Goal: Task Accomplishment & Management: Use online tool/utility

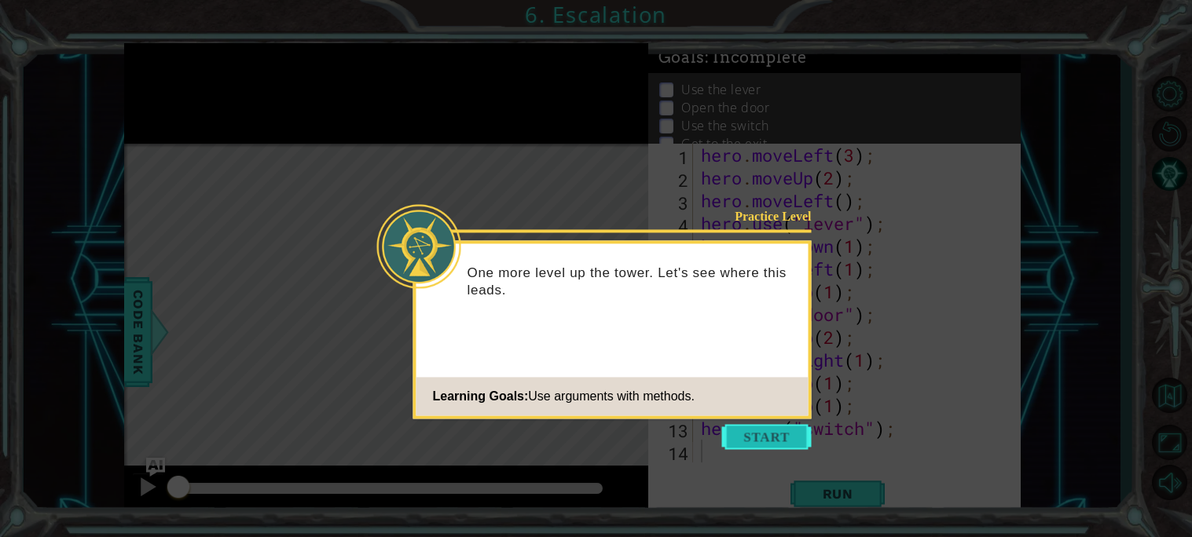
click at [771, 437] on button "Start" at bounding box center [767, 436] width 90 height 25
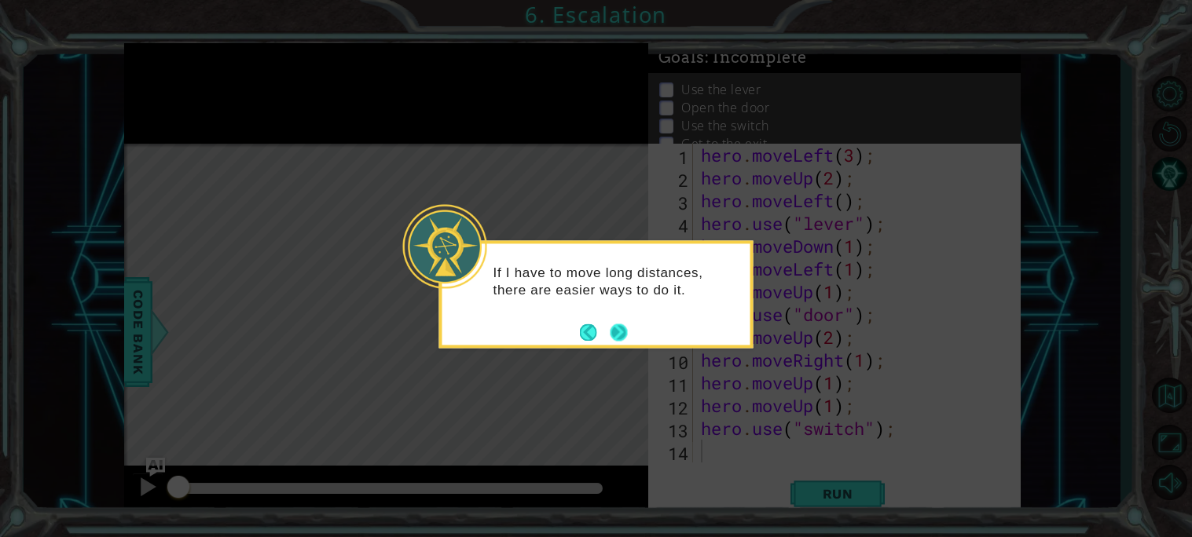
click at [624, 340] on button "Next" at bounding box center [618, 332] width 17 height 17
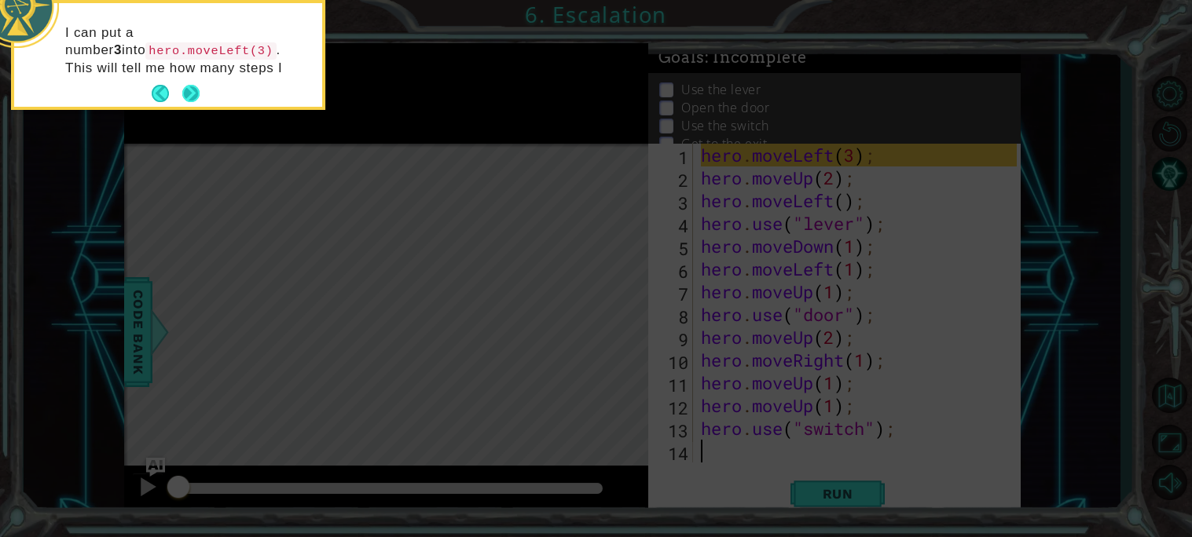
click at [181, 97] on button "Back" at bounding box center [167, 93] width 31 height 17
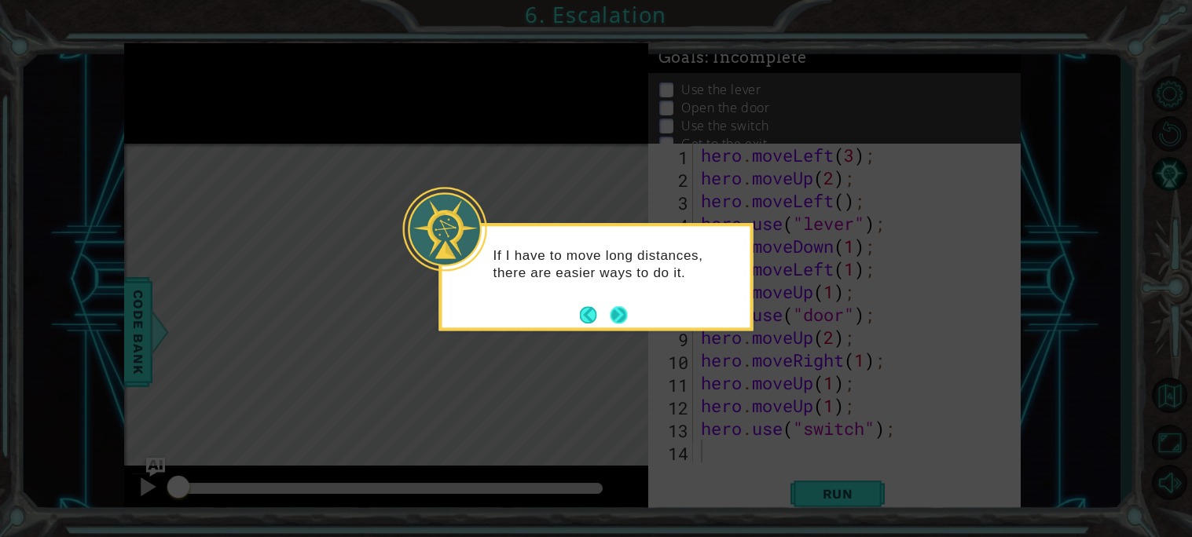
click at [617, 320] on button "Next" at bounding box center [618, 314] width 17 height 17
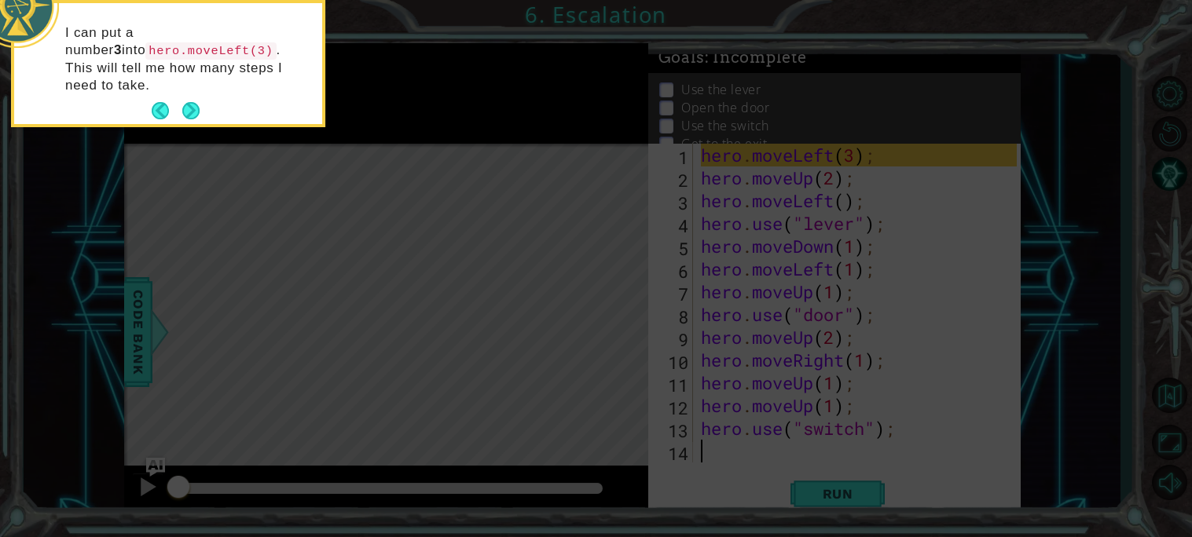
click at [617, 320] on icon at bounding box center [596, 81] width 1192 height 914
click at [198, 102] on button "Next" at bounding box center [190, 110] width 17 height 17
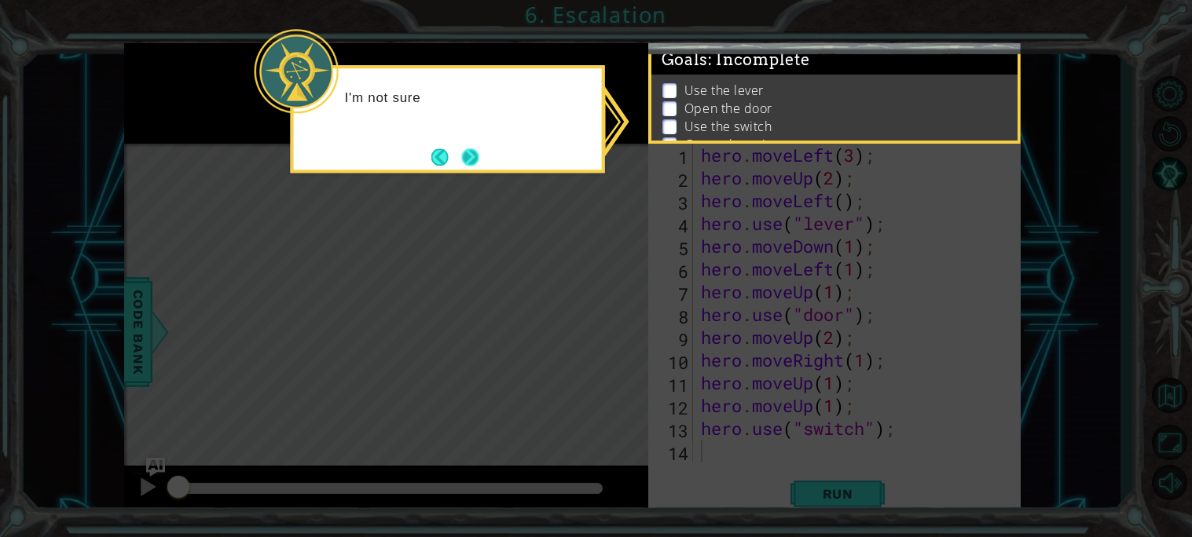
click at [475, 156] on button "Next" at bounding box center [470, 157] width 18 height 18
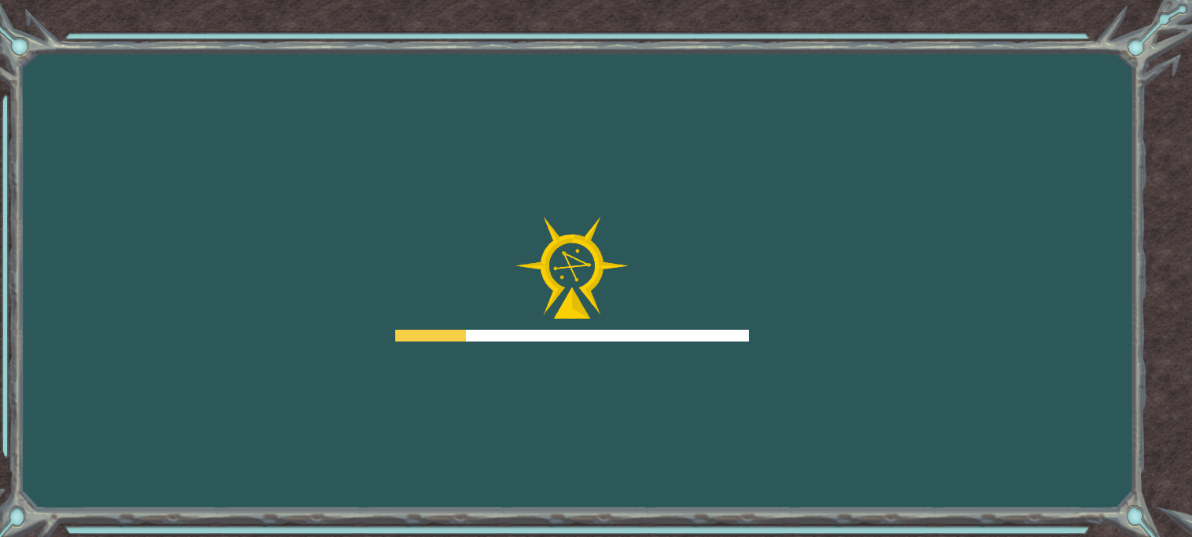
click at [437, 146] on div "Goals Error loading from server. Try refreshing the page. You'll need to join a…" at bounding box center [596, 268] width 1192 height 537
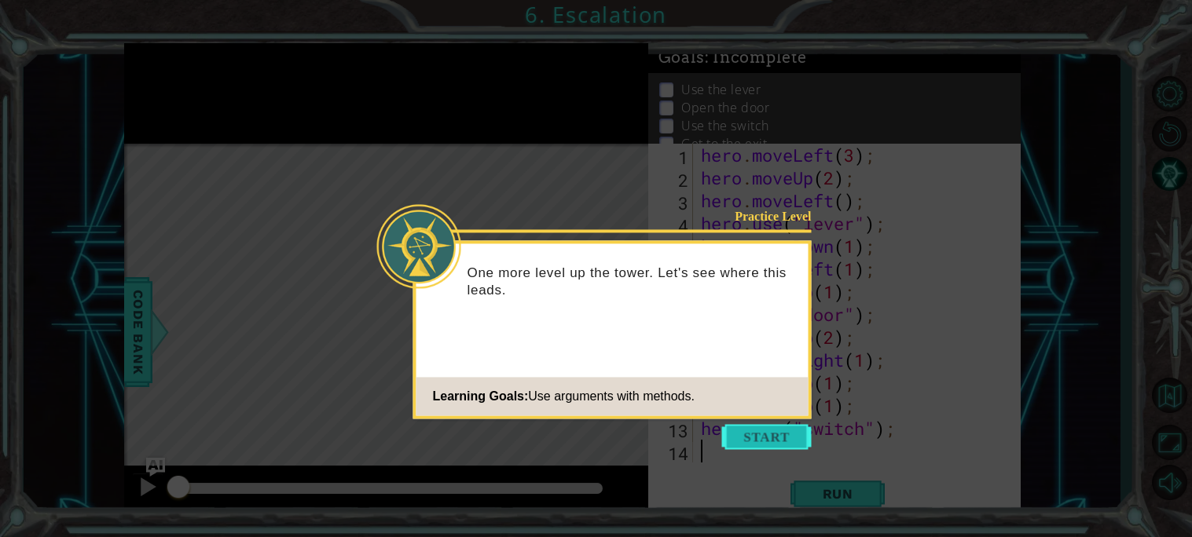
click at [739, 445] on button "Start" at bounding box center [767, 436] width 90 height 25
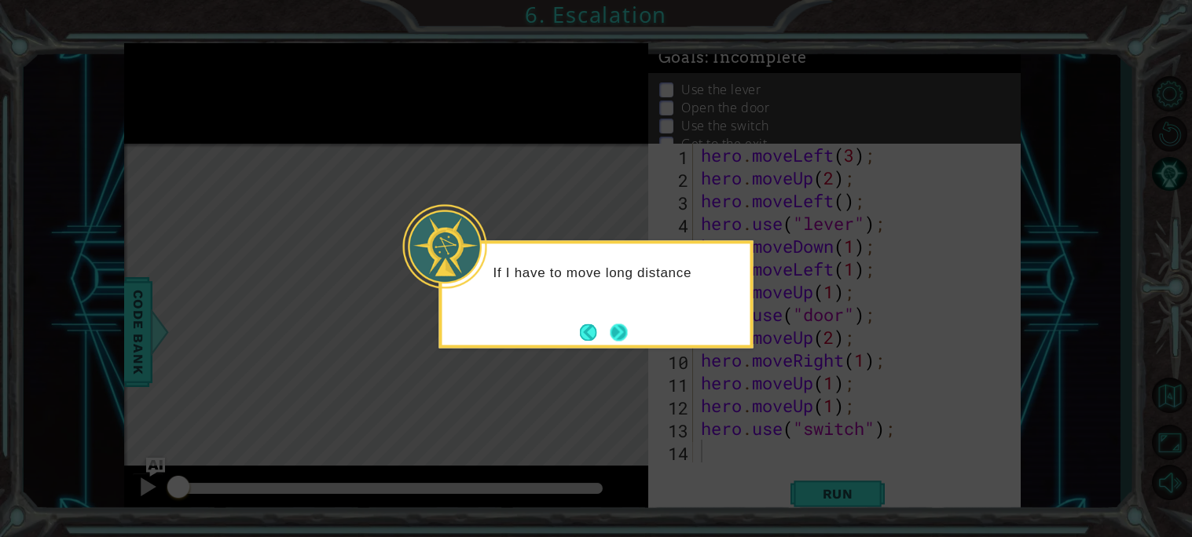
click at [621, 335] on button "Next" at bounding box center [618, 332] width 17 height 17
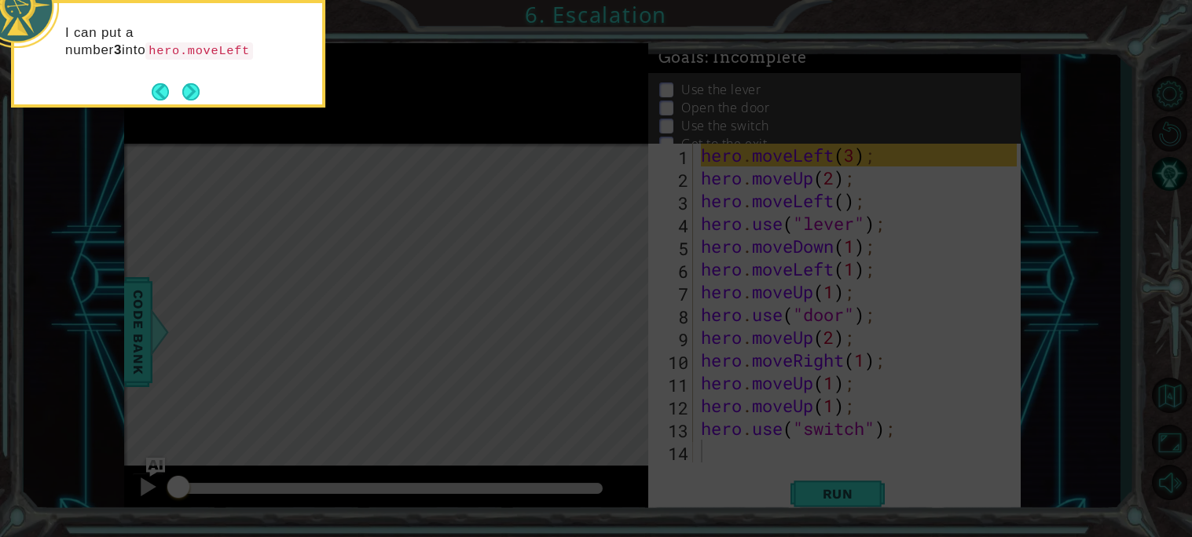
click at [206, 112] on icon at bounding box center [596, 81] width 1192 height 914
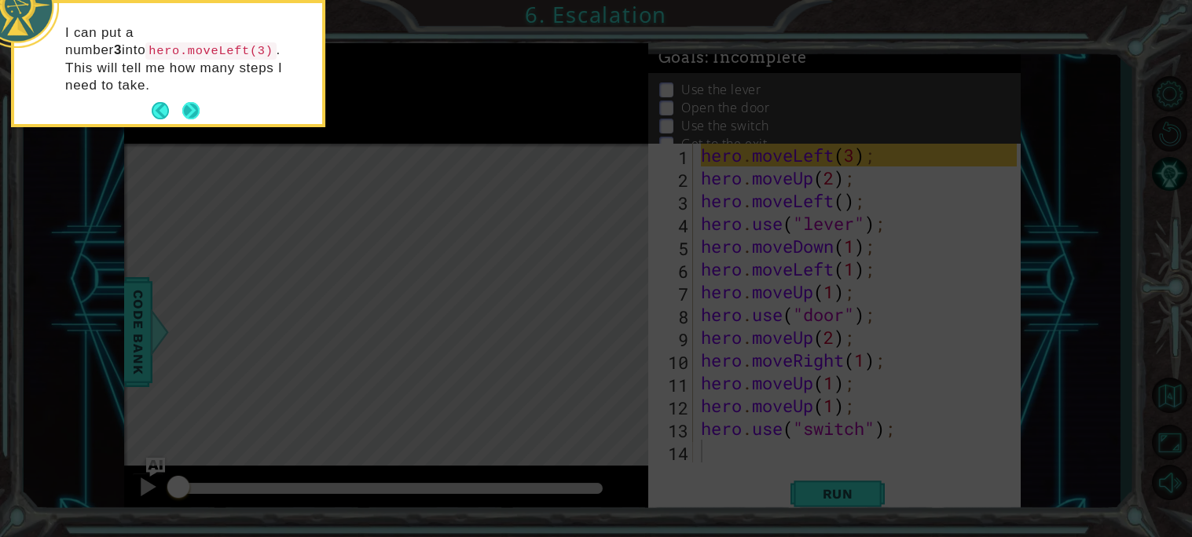
click at [198, 102] on button "Next" at bounding box center [190, 110] width 17 height 17
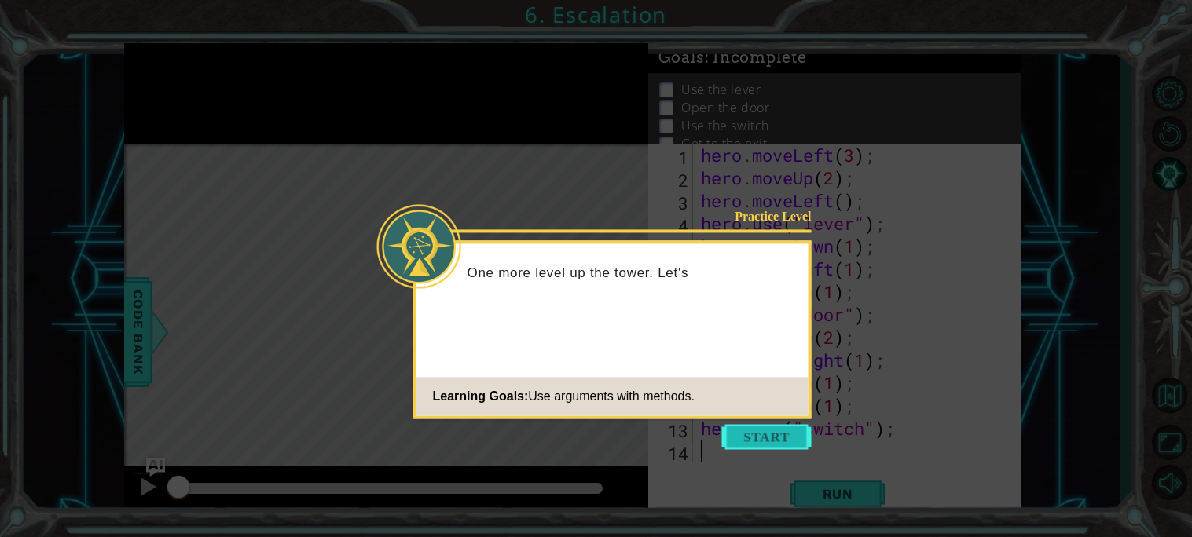
click at [730, 430] on button "Start" at bounding box center [767, 436] width 90 height 25
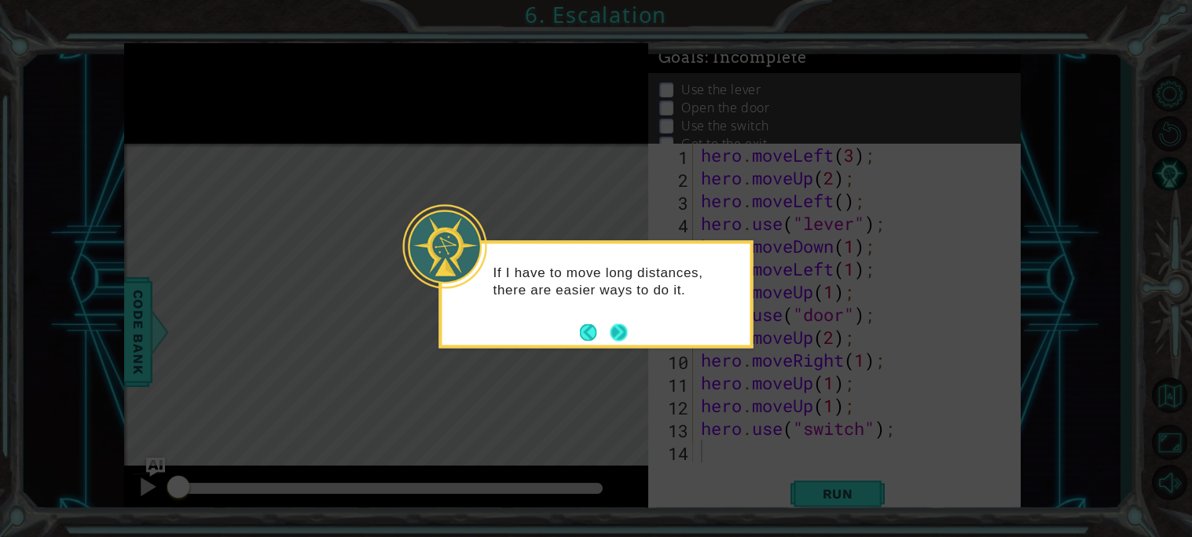
click at [618, 326] on button "Next" at bounding box center [618, 332] width 17 height 17
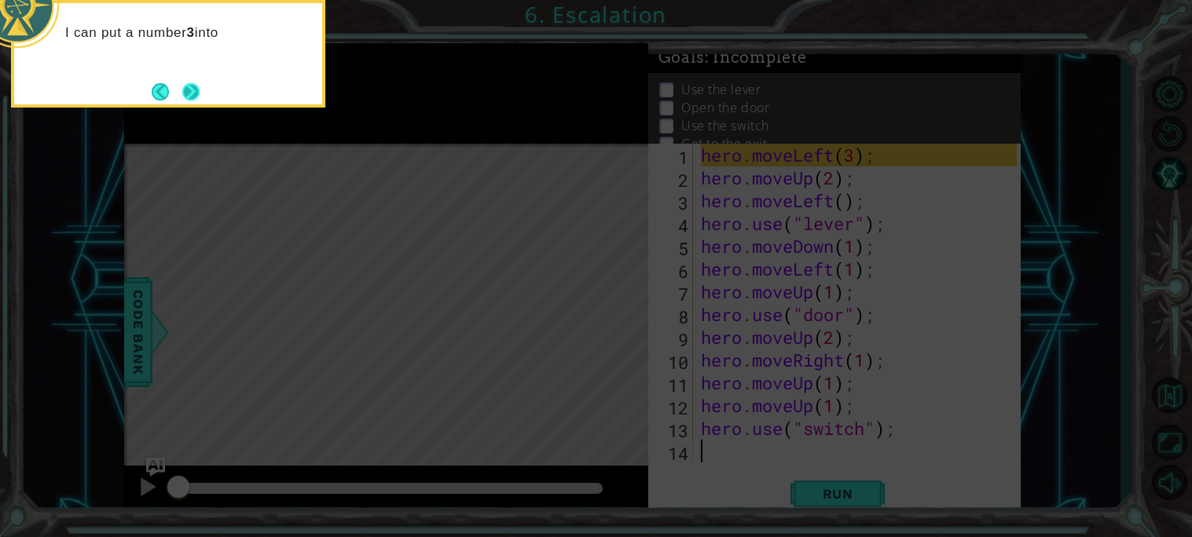
click at [182, 94] on button "Next" at bounding box center [190, 91] width 17 height 17
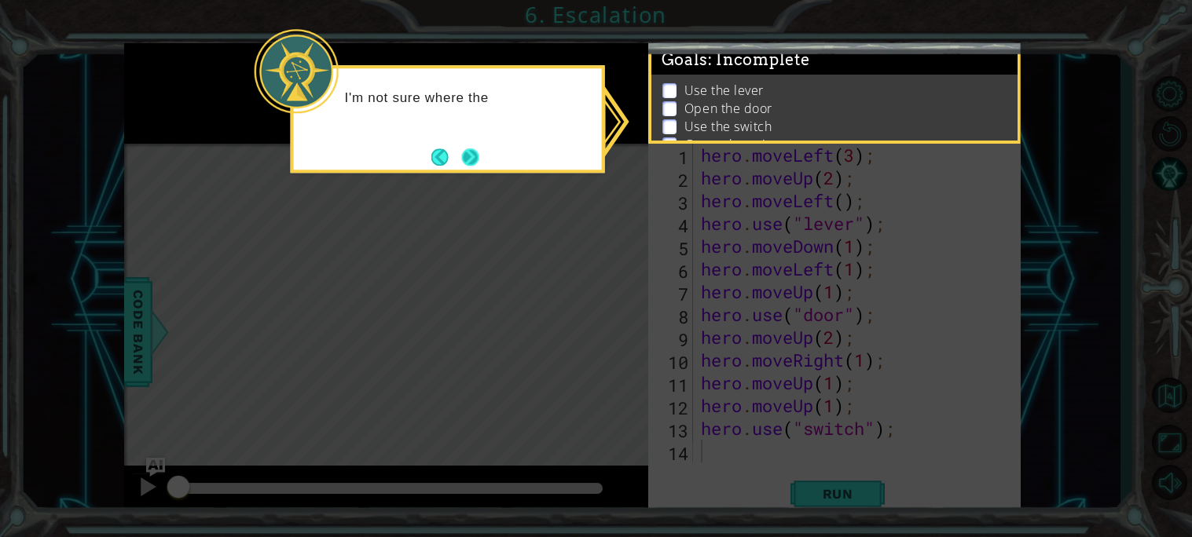
click at [472, 157] on button "Next" at bounding box center [470, 156] width 17 height 17
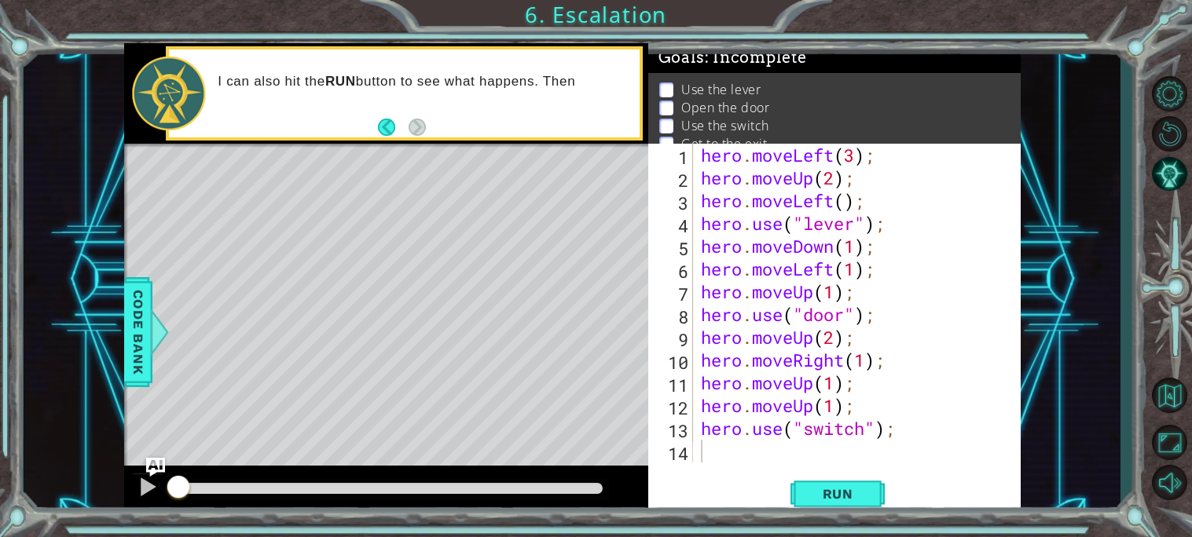
click at [440, 220] on div "methods hero moveDown(steps) moveUp(steps) moveLeft(steps) moveRight(steps) use…" at bounding box center [572, 279] width 896 height 473
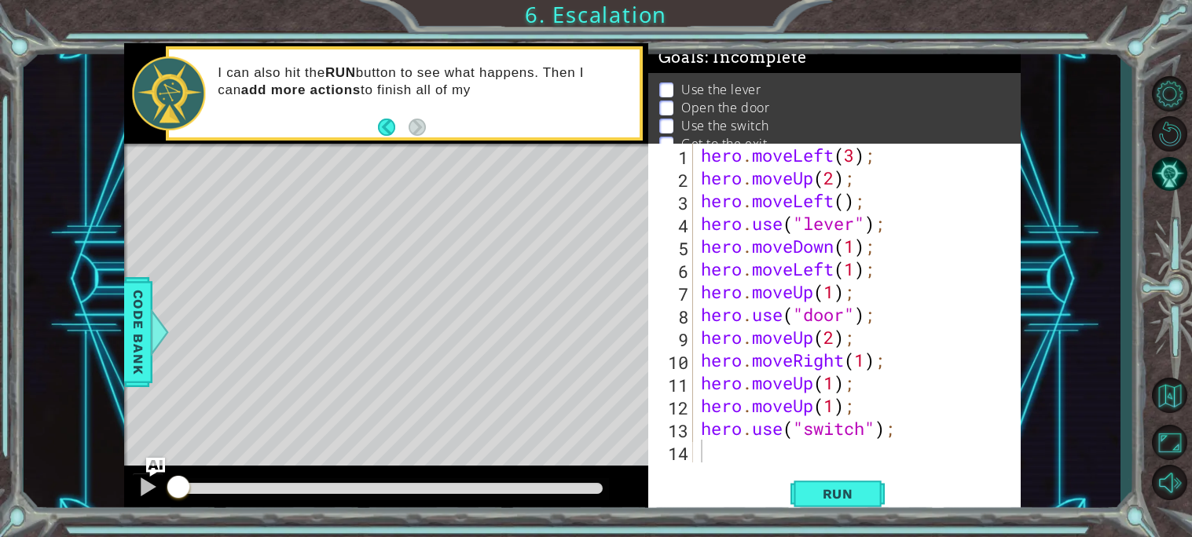
click at [390, 47] on div "I can also hit the RUN button to see what happens. Then I can add more actions …" at bounding box center [404, 93] width 477 height 95
click at [506, 338] on div "methods hero moveDown(steps) moveUp(steps) moveLeft(steps) moveRight(steps) use…" at bounding box center [572, 279] width 896 height 473
click at [803, 482] on button "Run" at bounding box center [837, 493] width 94 height 37
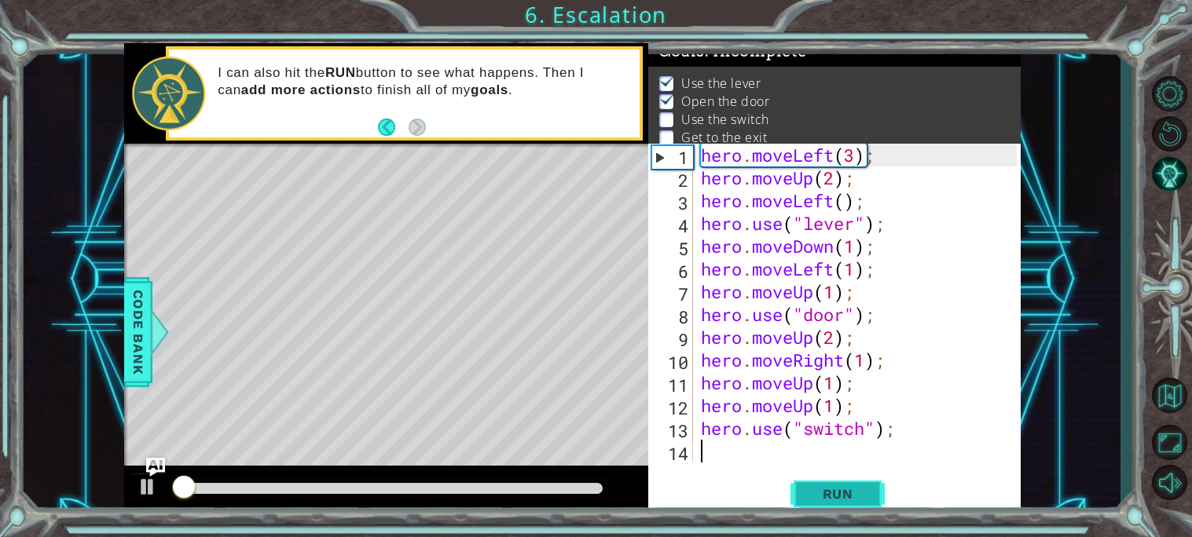
scroll to position [9, 0]
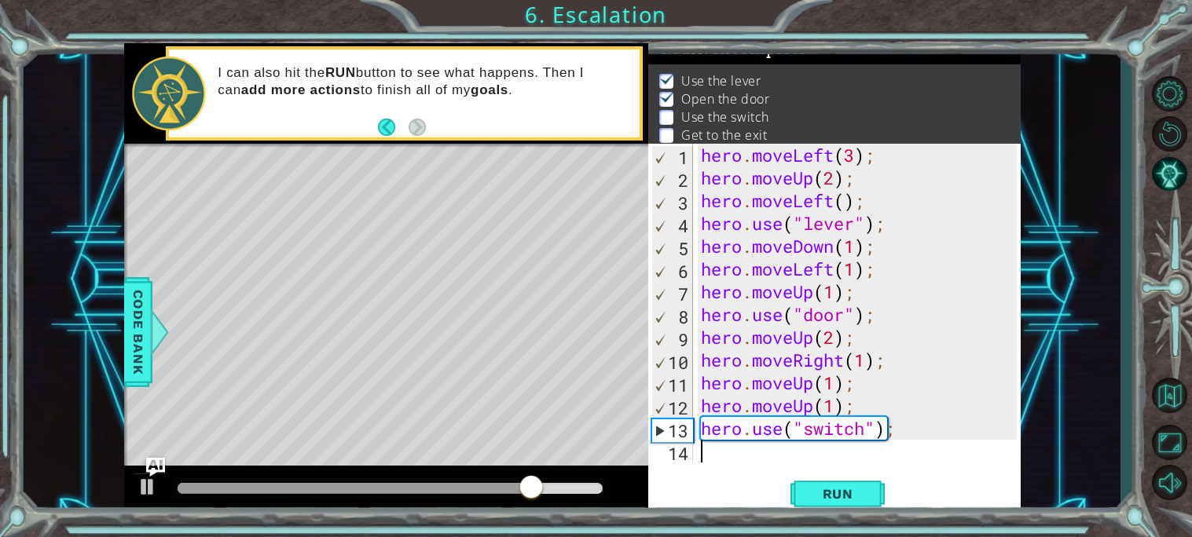
click at [856, 406] on div "hero . moveLeft ( 3 ) ; hero . moveUp ( 2 ) ; hero . moveLeft ( ) ; hero . use …" at bounding box center [861, 326] width 327 height 365
type textarea "hero.moveUp(1);"
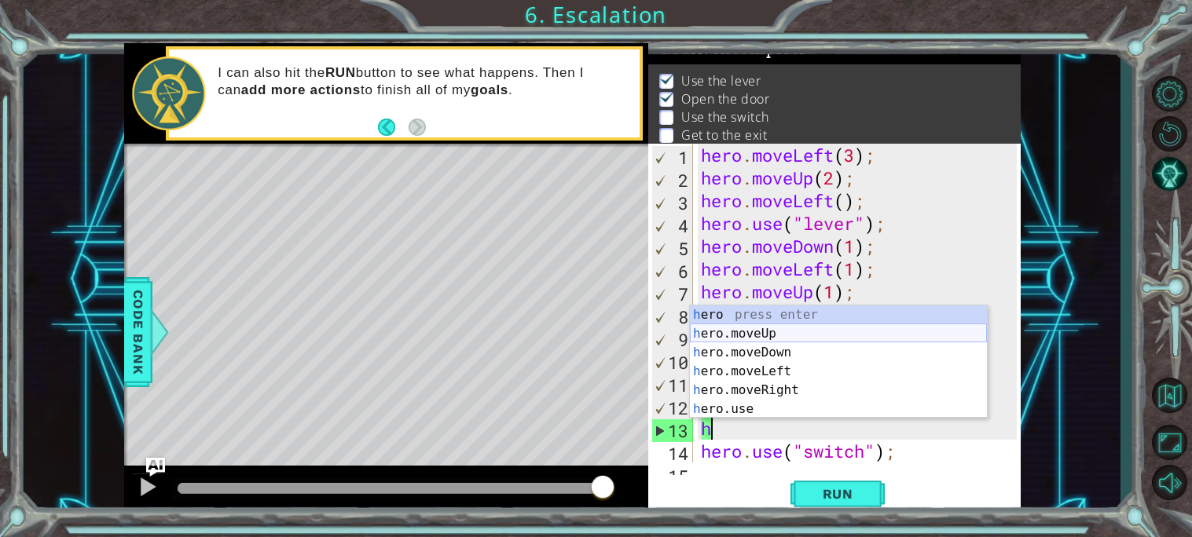
click at [886, 330] on div "h ero press enter h ero.moveUp press enter h ero.moveDown press enter h ero.mov…" at bounding box center [838, 381] width 297 height 151
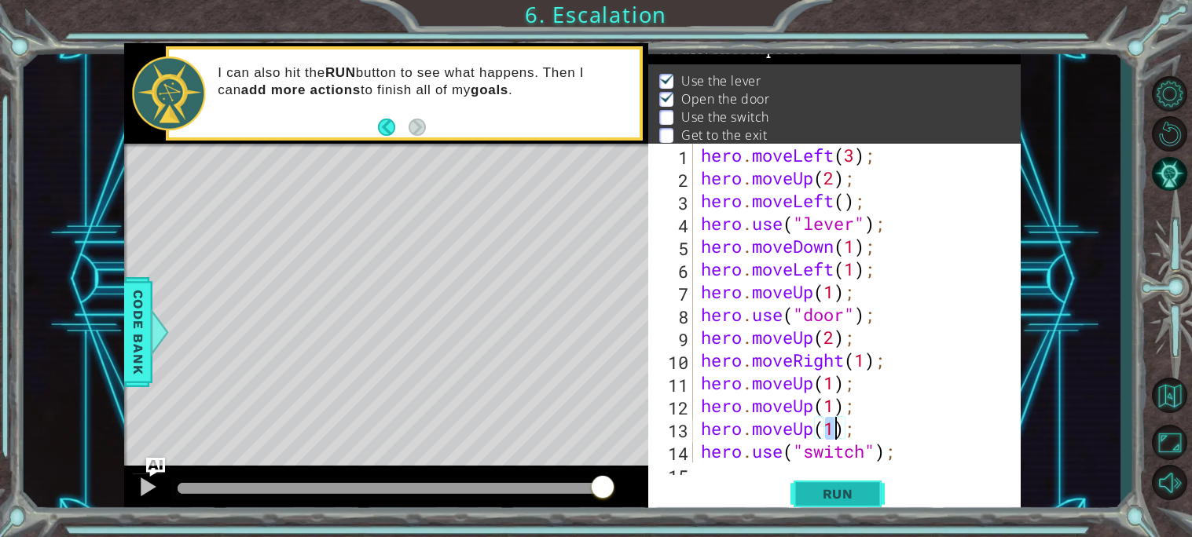
click at [863, 483] on button "Run" at bounding box center [837, 493] width 94 height 37
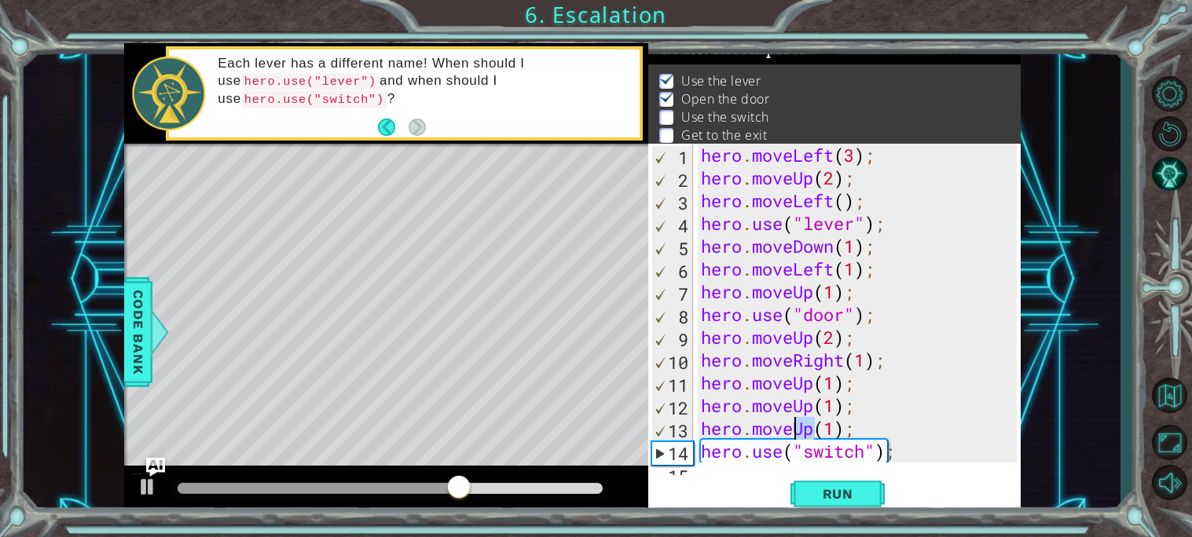
drag, startPoint x: 816, startPoint y: 431, endPoint x: 793, endPoint y: 425, distance: 23.6
click at [793, 425] on div "hero . moveLeft ( 3 ) ; hero . moveUp ( 2 ) ; hero . moveLeft ( ) ; hero . use …" at bounding box center [861, 326] width 327 height 365
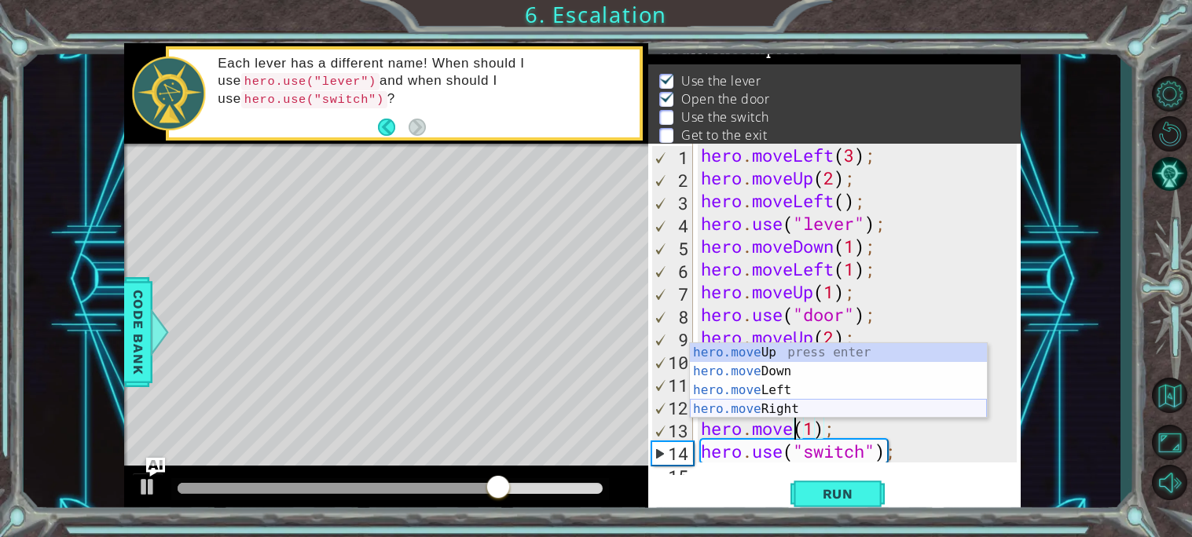
click at [783, 409] on div "hero.move Up press enter hero.move Down press enter hero.move Left press enter …" at bounding box center [838, 399] width 297 height 113
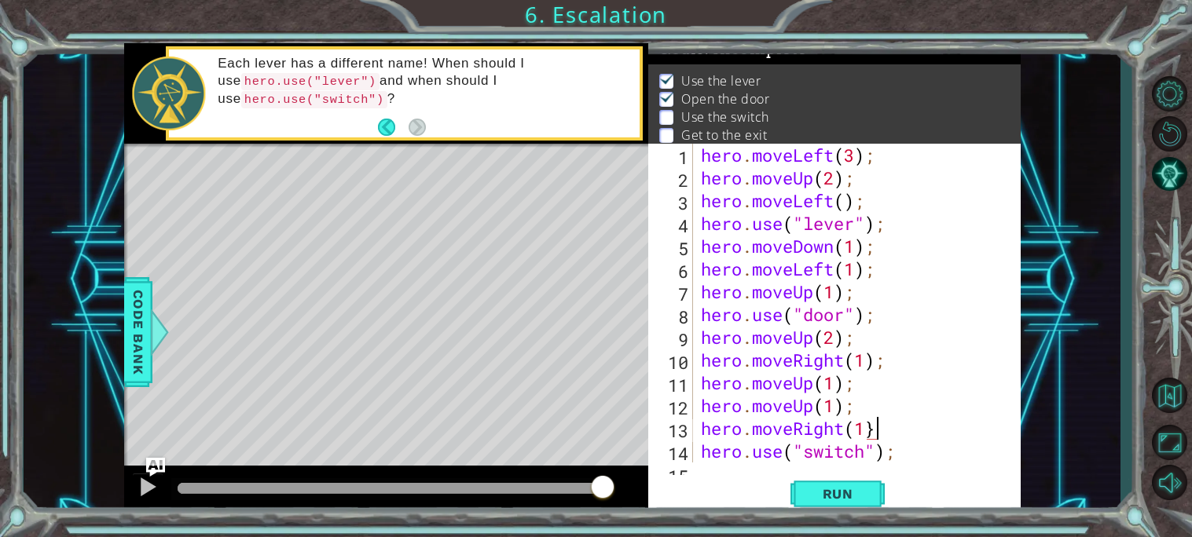
scroll to position [0, 5]
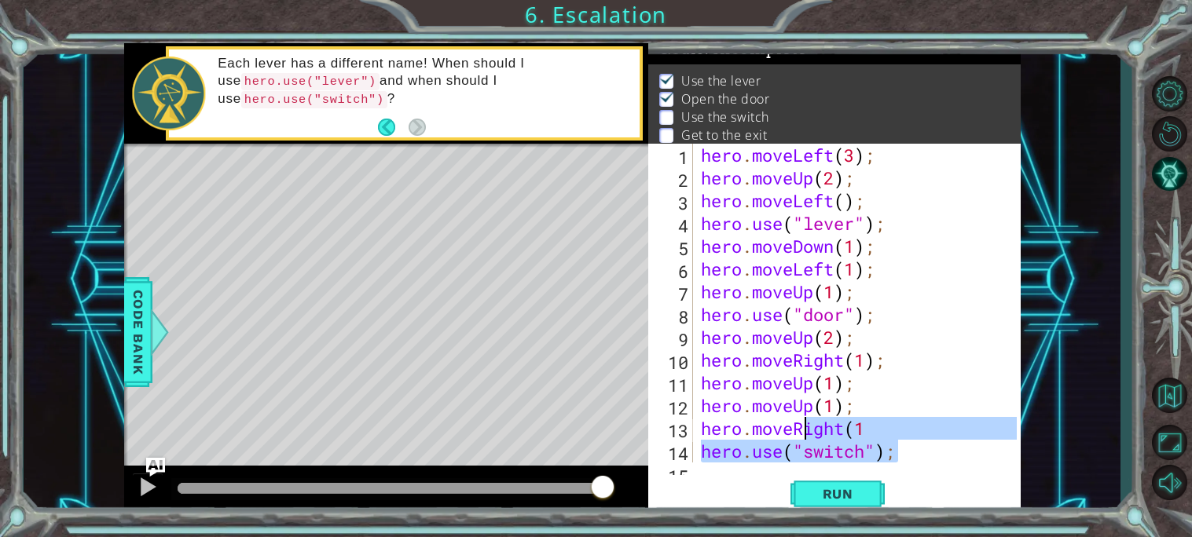
drag, startPoint x: 897, startPoint y: 442, endPoint x: 797, endPoint y: 425, distance: 102.0
click at [797, 425] on div "hero . moveLeft ( 3 ) ; hero . moveUp ( 2 ) ; hero . moveLeft ( ) ; hero . use …" at bounding box center [861, 326] width 327 height 365
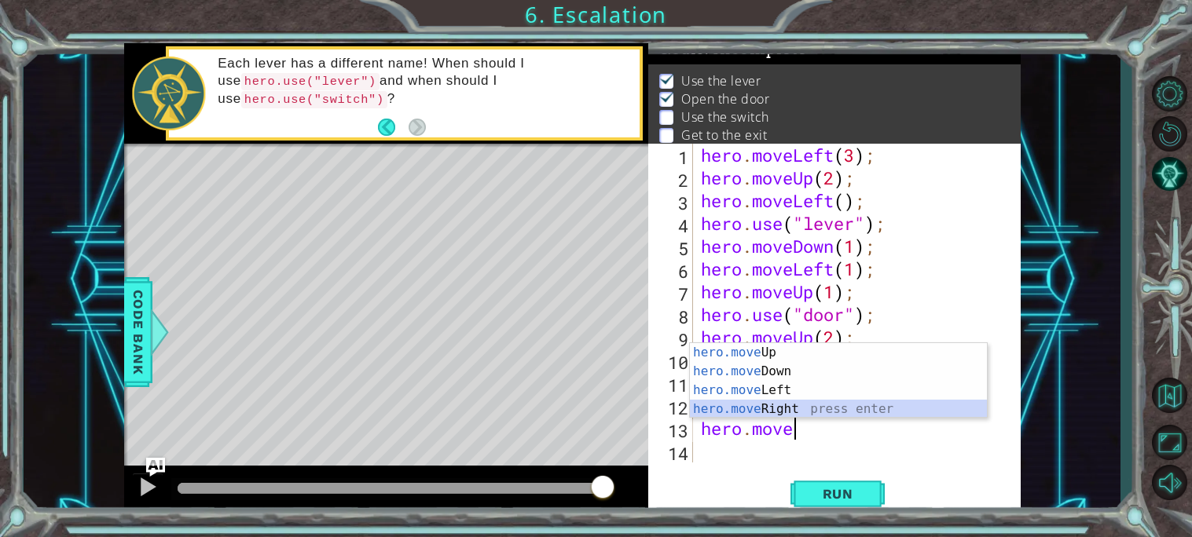
click at [789, 407] on div "hero.move Up press enter hero.move Down press enter hero.move Left press enter …" at bounding box center [838, 399] width 297 height 113
type textarea "hero.moveRight(1);"
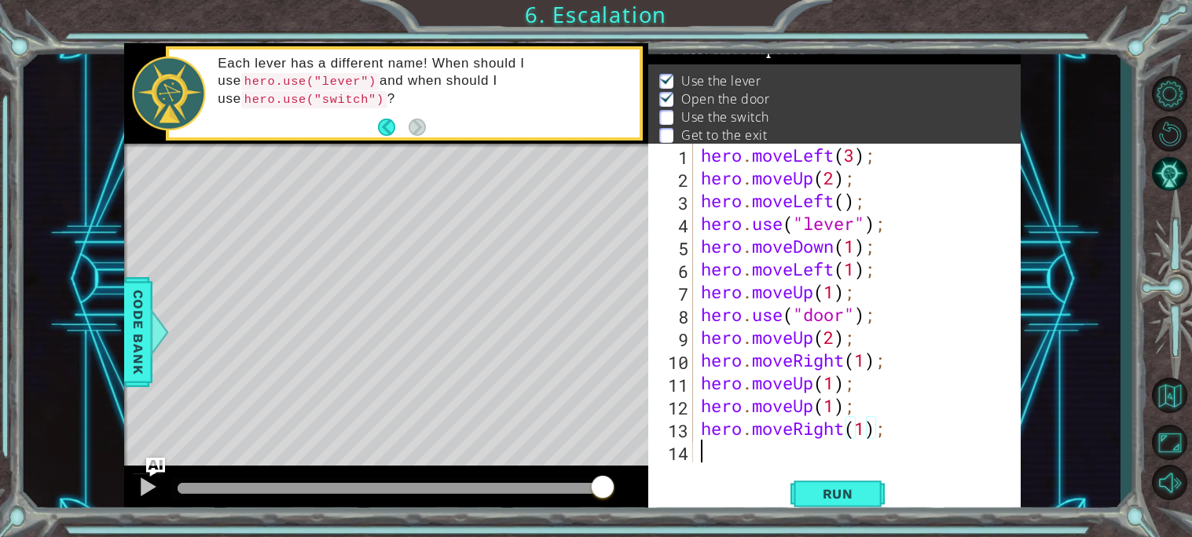
click at [698, 456] on div "hero . moveLeft ( 3 ) ; hero . moveUp ( 2 ) ; hero . moveLeft ( ) ; hero . use …" at bounding box center [861, 326] width 327 height 365
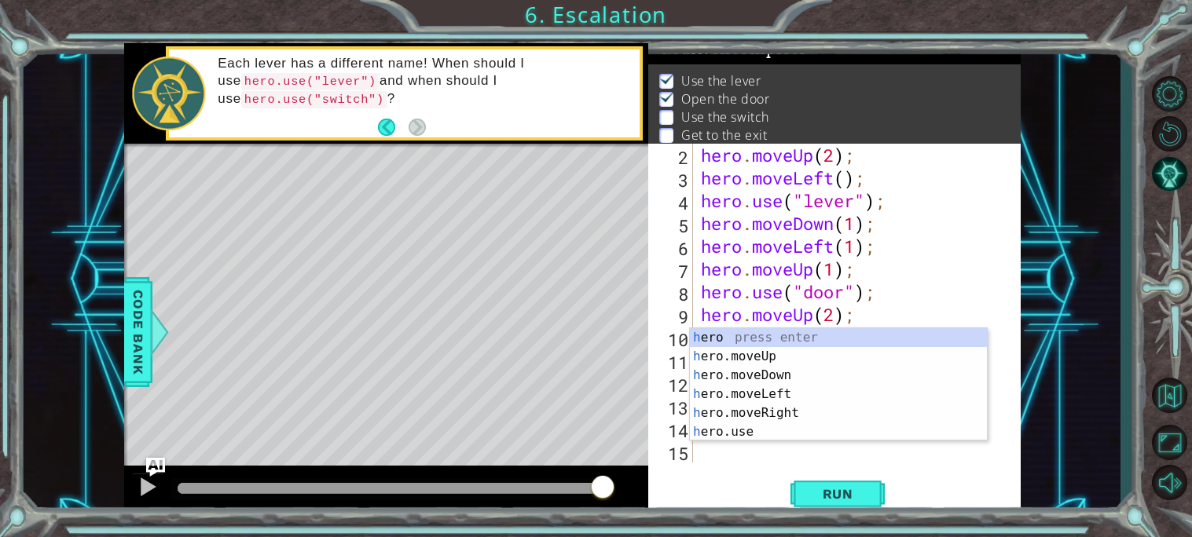
scroll to position [22, 0]
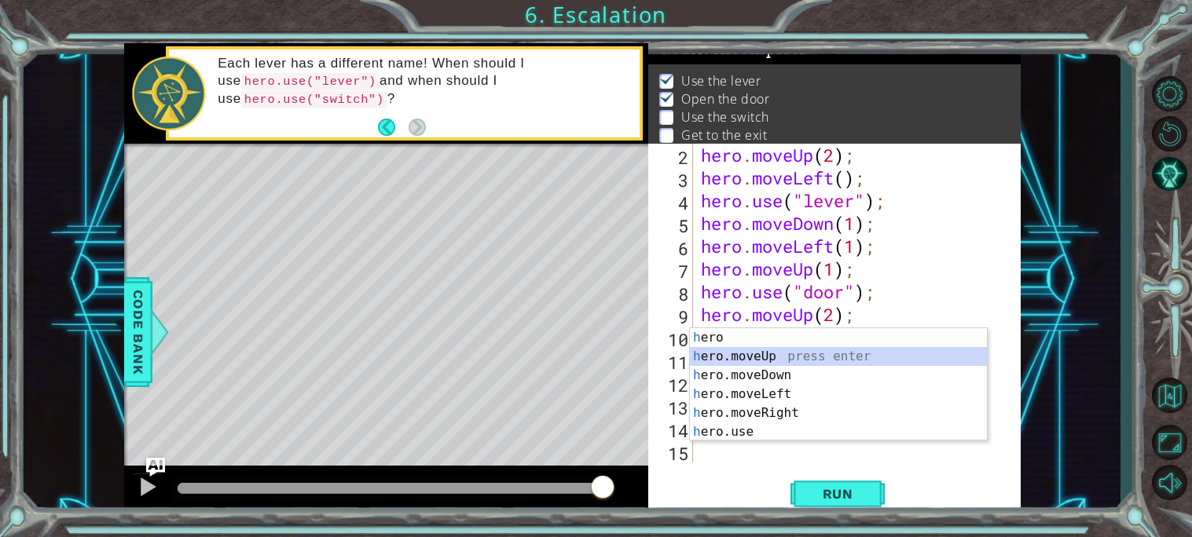
click at [756, 353] on div "h ero press enter h ero.moveUp press enter h ero.moveDown press enter h ero.mov…" at bounding box center [838, 403] width 297 height 151
type textarea "hero.moveUp(1);"
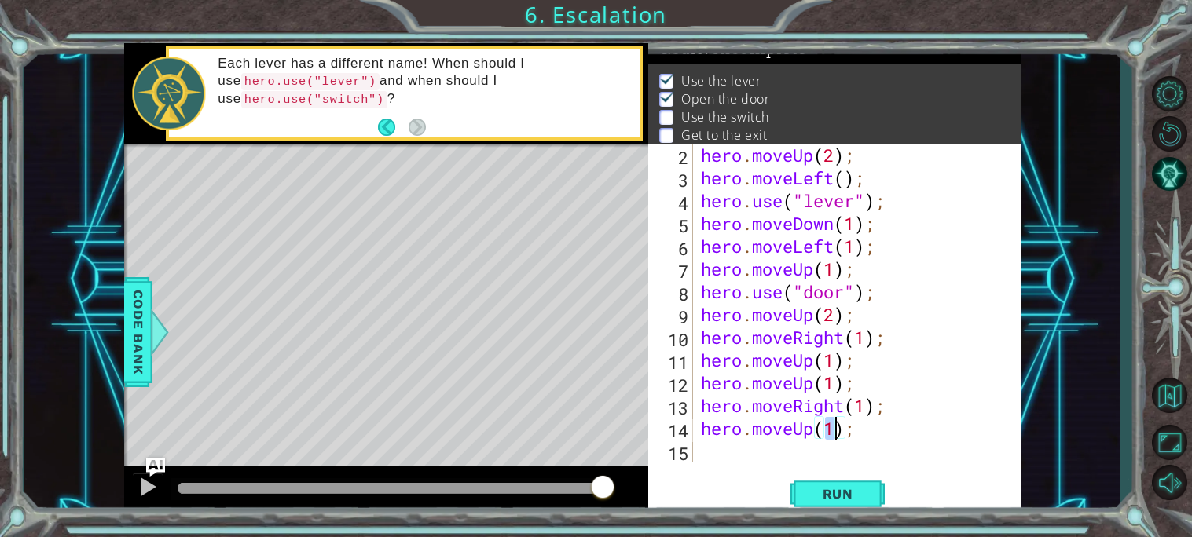
click at [717, 451] on div "hero . moveUp ( 2 ) ; hero . moveLeft ( ) ; hero . use ( "lever" ) ; hero . mov…" at bounding box center [861, 326] width 327 height 365
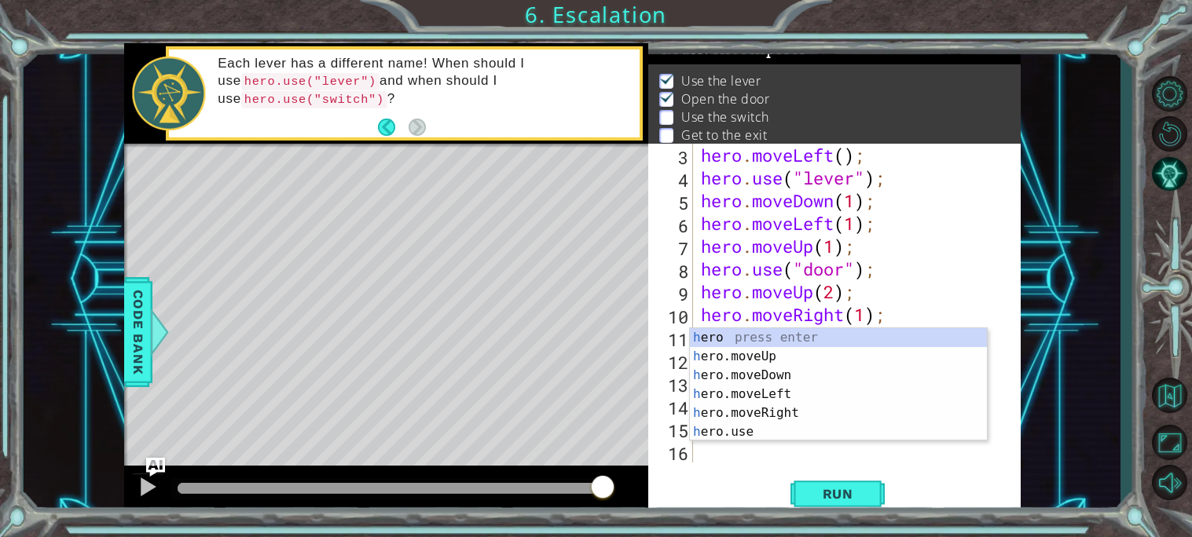
scroll to position [45, 0]
click at [758, 434] on div "h ero press enter h ero.moveUp press enter h ero.moveDown press enter h ero.mov…" at bounding box center [838, 403] width 297 height 151
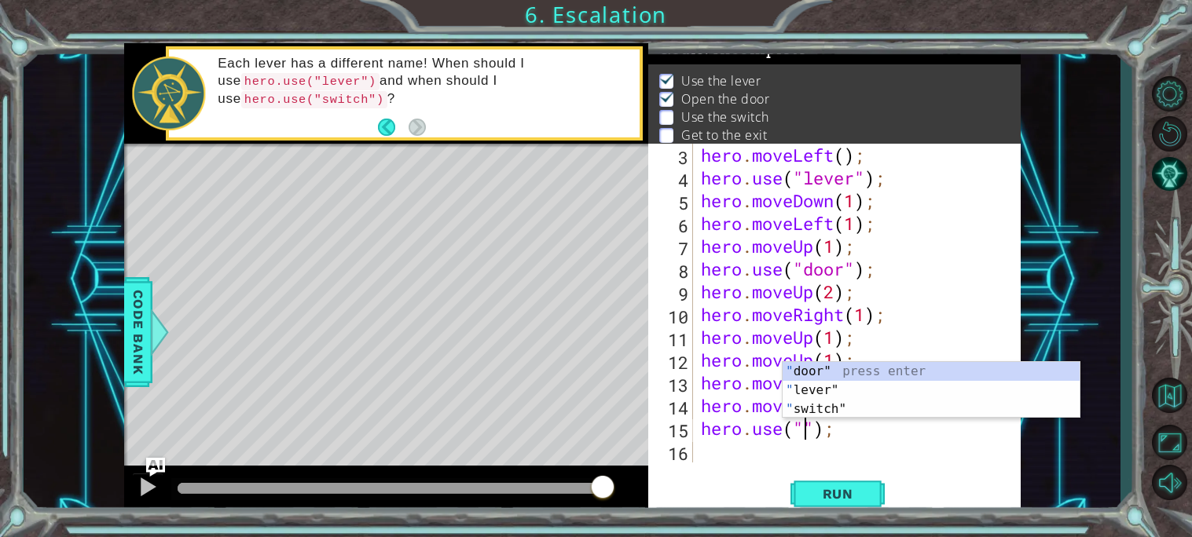
click at [815, 416] on div "" door" press enter " lever" press enter " switch" press enter" at bounding box center [930, 409] width 297 height 94
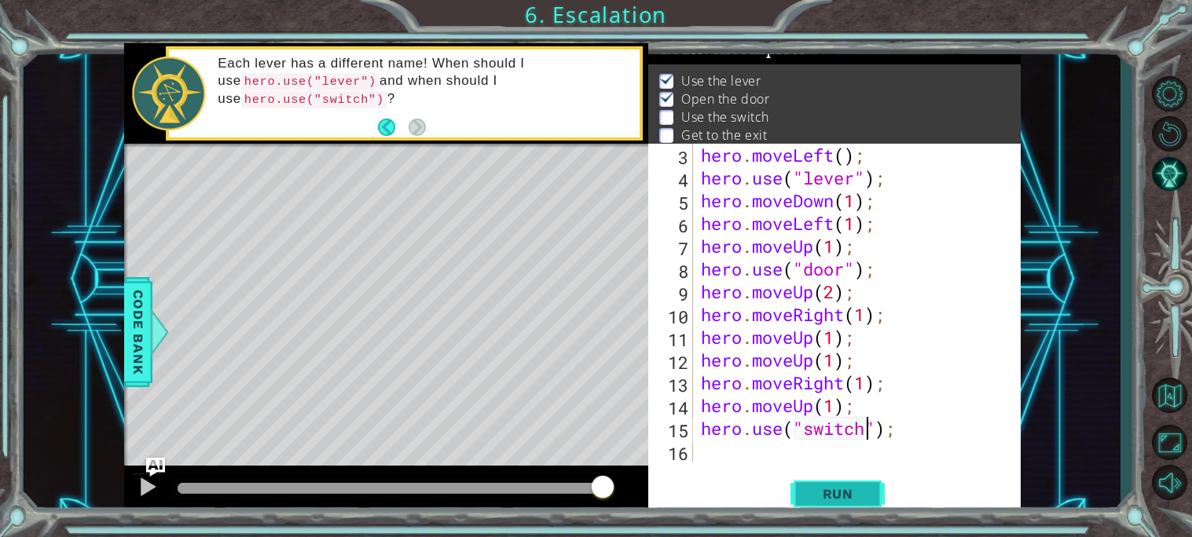
click at [841, 495] on span "Run" at bounding box center [838, 494] width 62 height 16
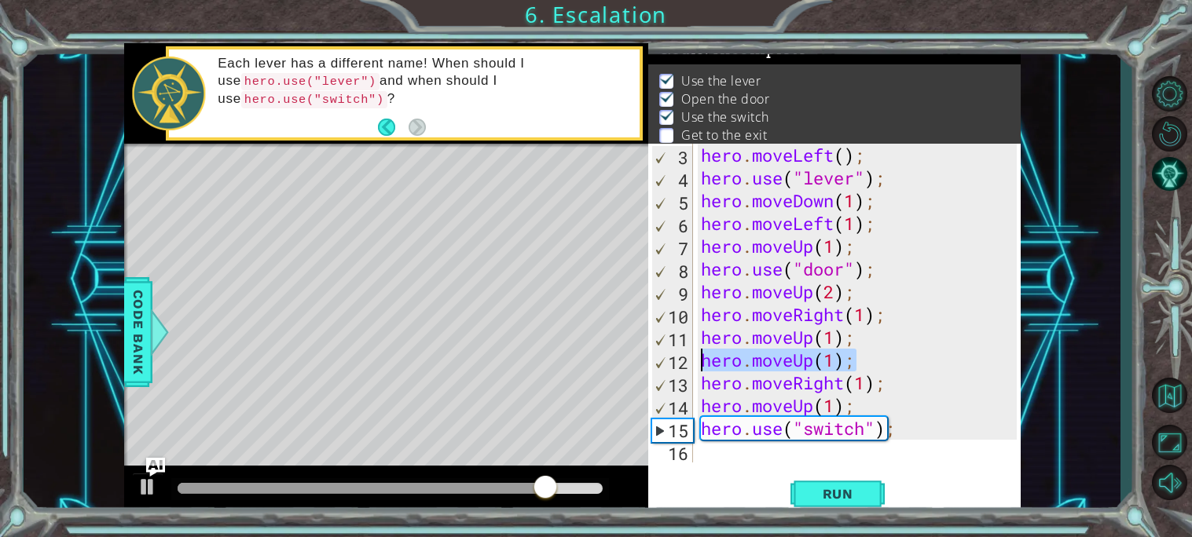
drag, startPoint x: 867, startPoint y: 360, endPoint x: 699, endPoint y: 358, distance: 168.1
click at [699, 358] on div "hero . moveLeft ( ) ; hero . use ( "lever" ) ; hero . moveDown ( 1 ) ; hero . m…" at bounding box center [861, 326] width 327 height 365
click at [699, 358] on div "hero . moveLeft ( ) ; hero . use ( "lever" ) ; hero . moveDown ( 1 ) ; hero . m…" at bounding box center [857, 303] width 319 height 319
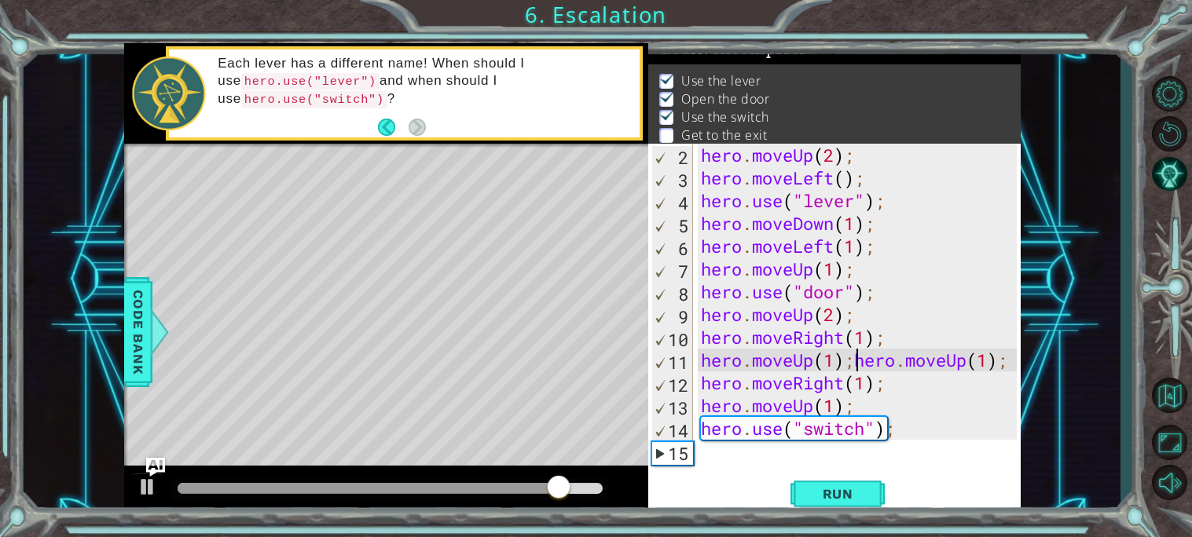
scroll to position [22, 0]
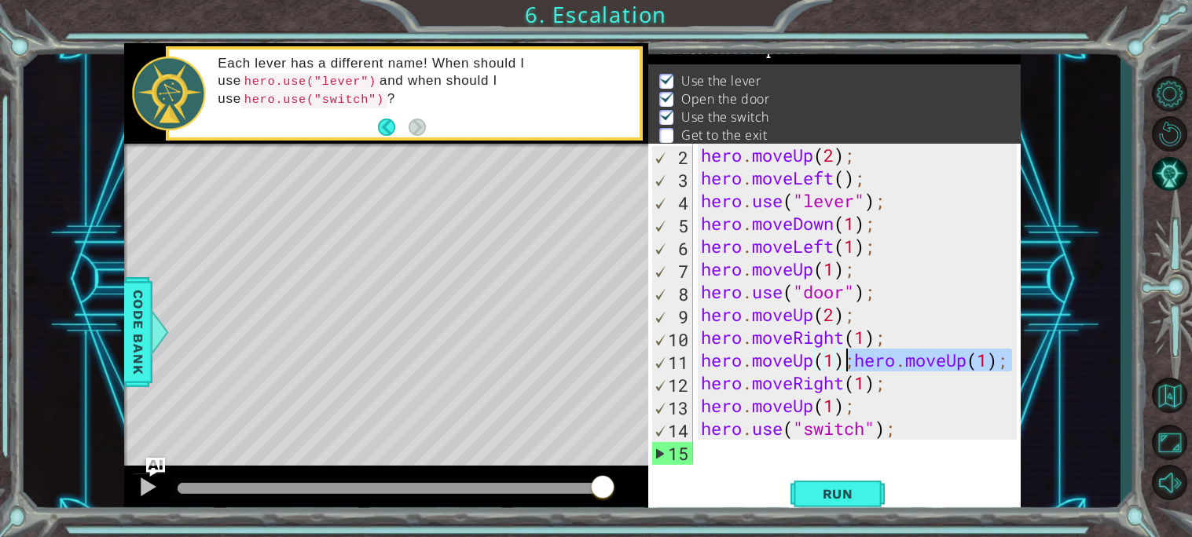
drag, startPoint x: 1013, startPoint y: 365, endPoint x: 849, endPoint y: 360, distance: 164.3
click at [849, 360] on div "hero.moveUp(1);hero.moveUp(1); 2 3 4 5 6 7 8 9 10 11 12 13 14 15 hero . moveUp …" at bounding box center [832, 303] width 368 height 319
type textarea "hero.moveUp(1)"
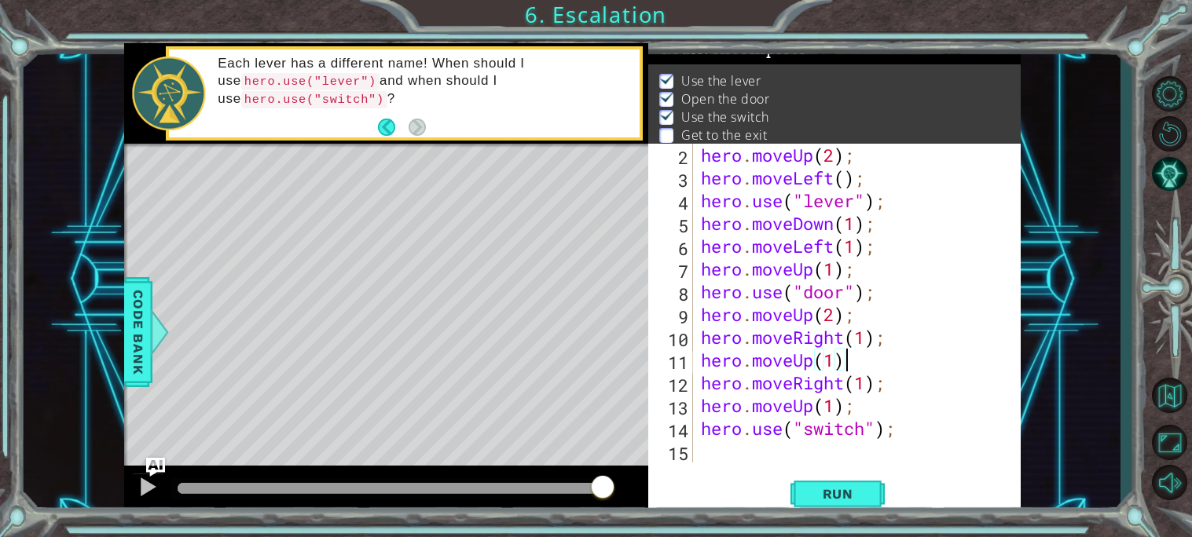
click at [773, 455] on div "hero . moveUp ( 2 ) ; hero . moveLeft ( ) ; hero . use ( "lever" ) ; hero . mov…" at bounding box center [861, 326] width 327 height 365
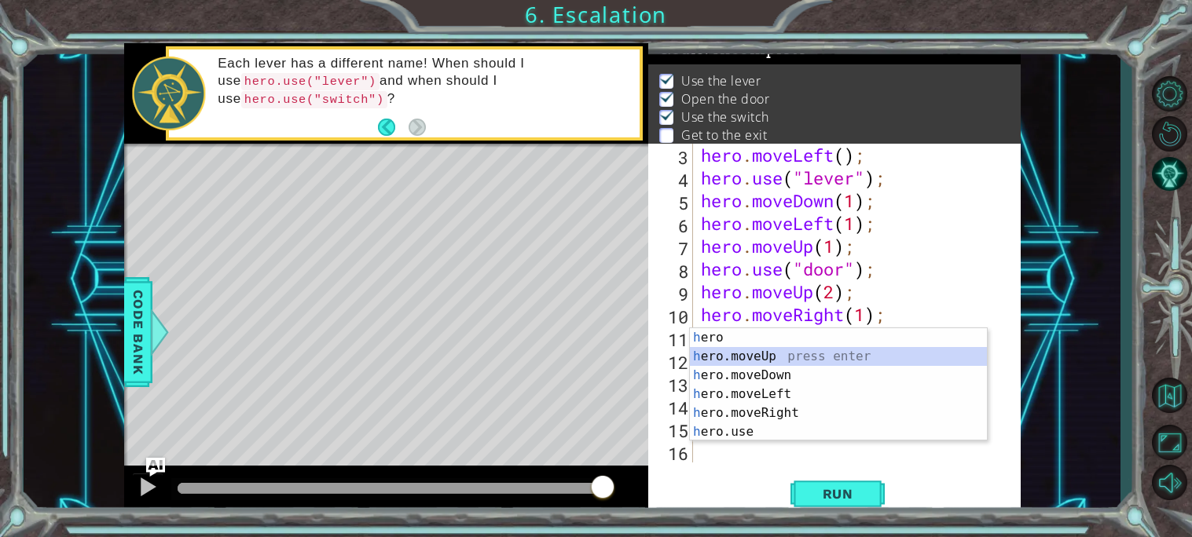
click at [743, 352] on div "h ero press enter h ero.moveUp press enter h ero.moveDown press enter h ero.mov…" at bounding box center [838, 403] width 297 height 151
type textarea "hero.moveUp(1);"
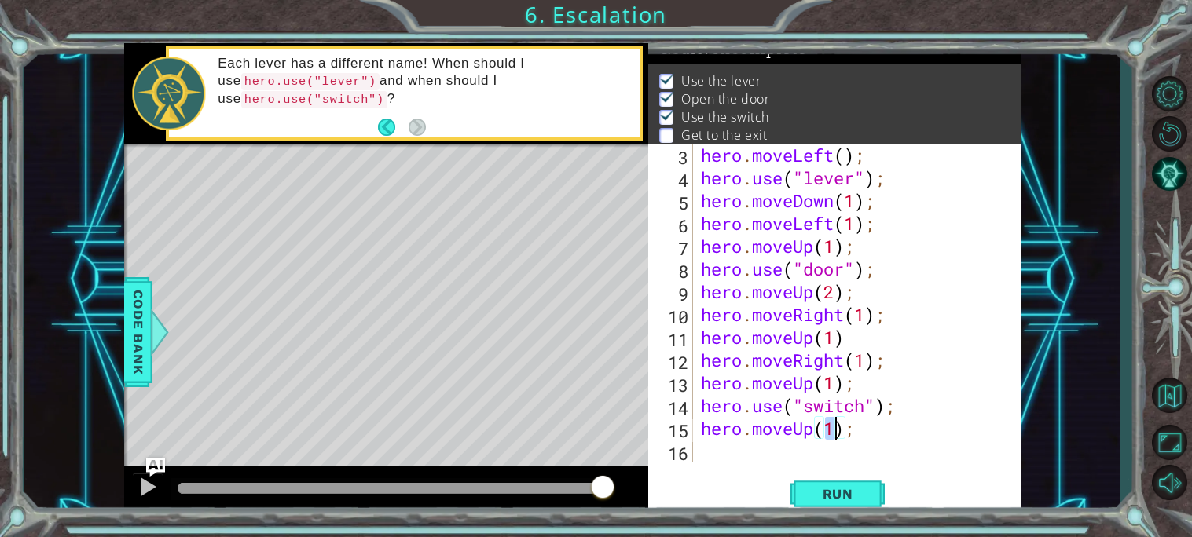
click at [747, 445] on div "hero . moveLeft ( ) ; hero . use ( "lever" ) ; hero . moveDown ( 1 ) ; hero . m…" at bounding box center [861, 326] width 327 height 365
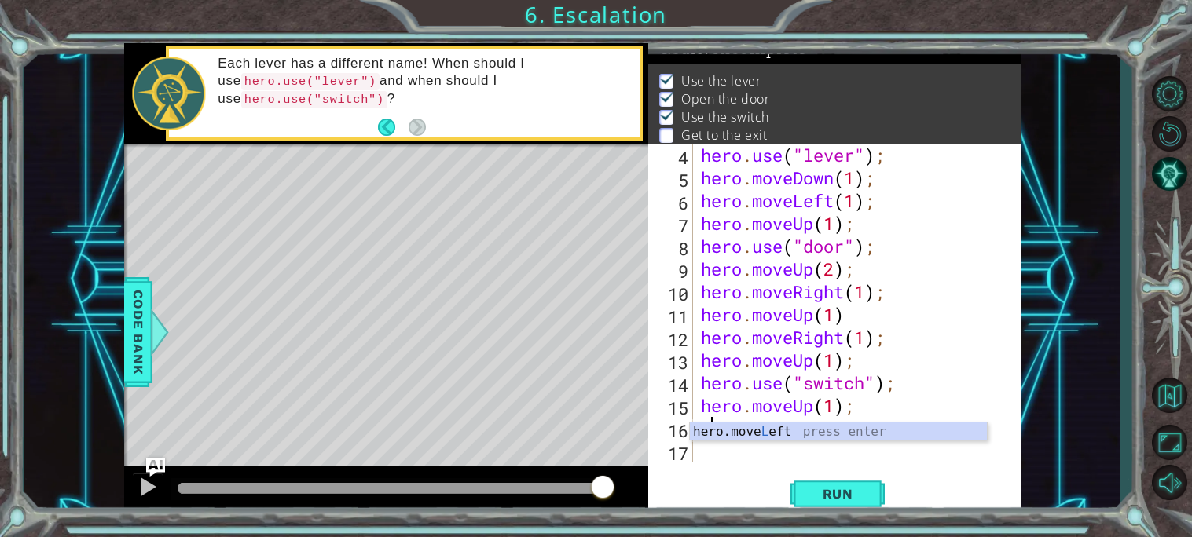
scroll to position [68, 0]
click at [773, 434] on div "hero.move L eft press enter" at bounding box center [838, 451] width 297 height 57
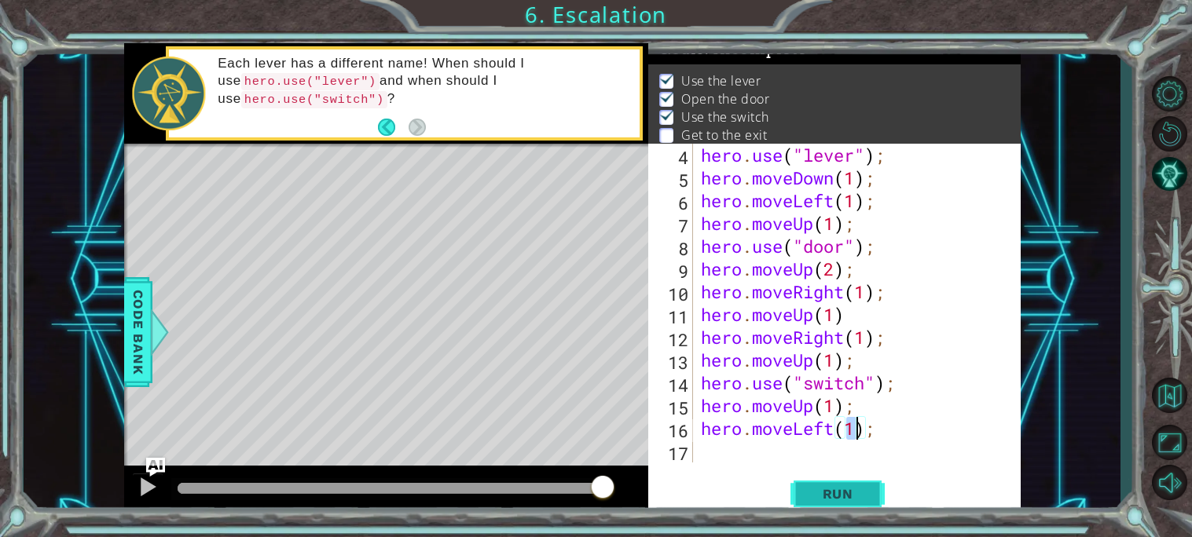
click at [831, 493] on span "Run" at bounding box center [838, 494] width 62 height 16
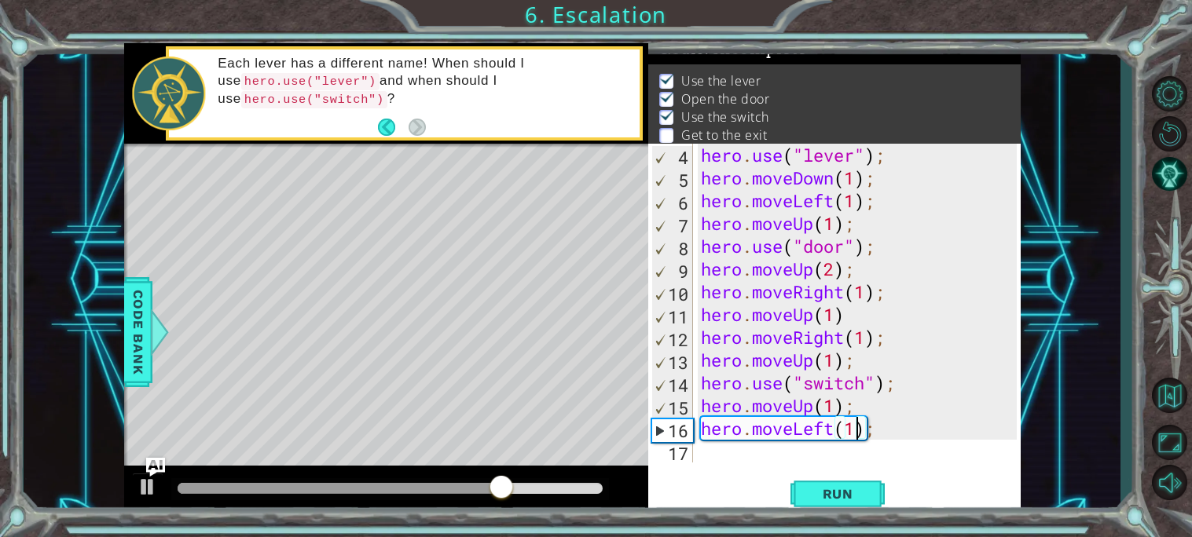
click at [862, 406] on div "hero . use ( "lever" ) ; hero . moveDown ( 1 ) ; hero . moveLeft ( 1 ) ; hero .…" at bounding box center [861, 326] width 327 height 365
click at [911, 384] on div "hero . use ( "lever" ) ; hero . moveDown ( 1 ) ; hero . moveLeft ( 1 ) ; hero .…" at bounding box center [861, 326] width 327 height 365
type textarea "hero.use("switch");"
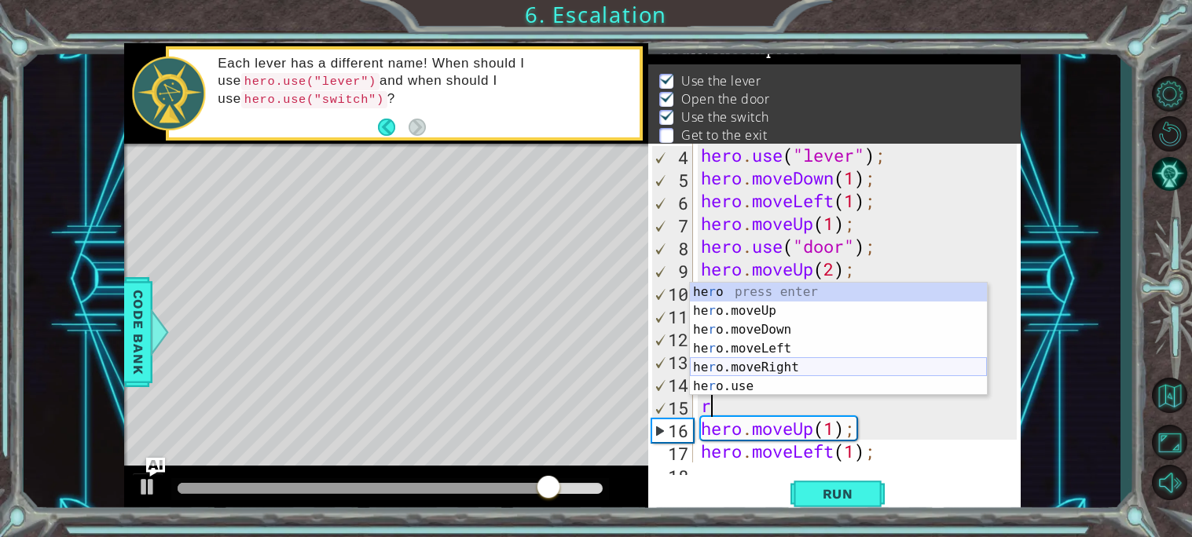
click at [903, 370] on div "he r o press enter he r o.moveUp press enter he r o.moveDown press enter he r o…" at bounding box center [838, 358] width 297 height 151
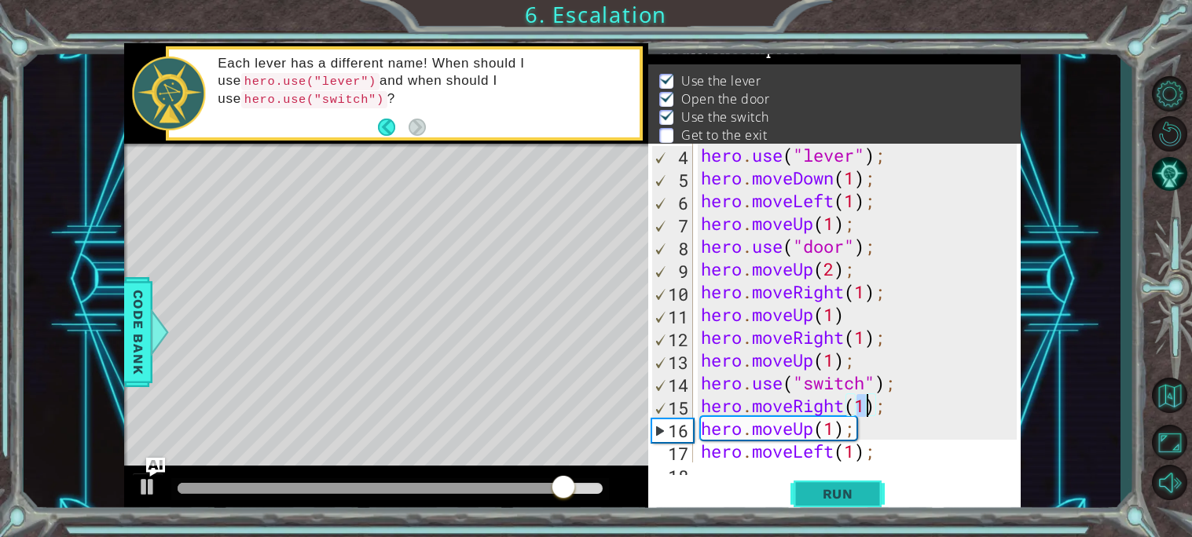
type textarea "hero.moveRight(1);"
click at [867, 479] on button "Run" at bounding box center [837, 493] width 94 height 37
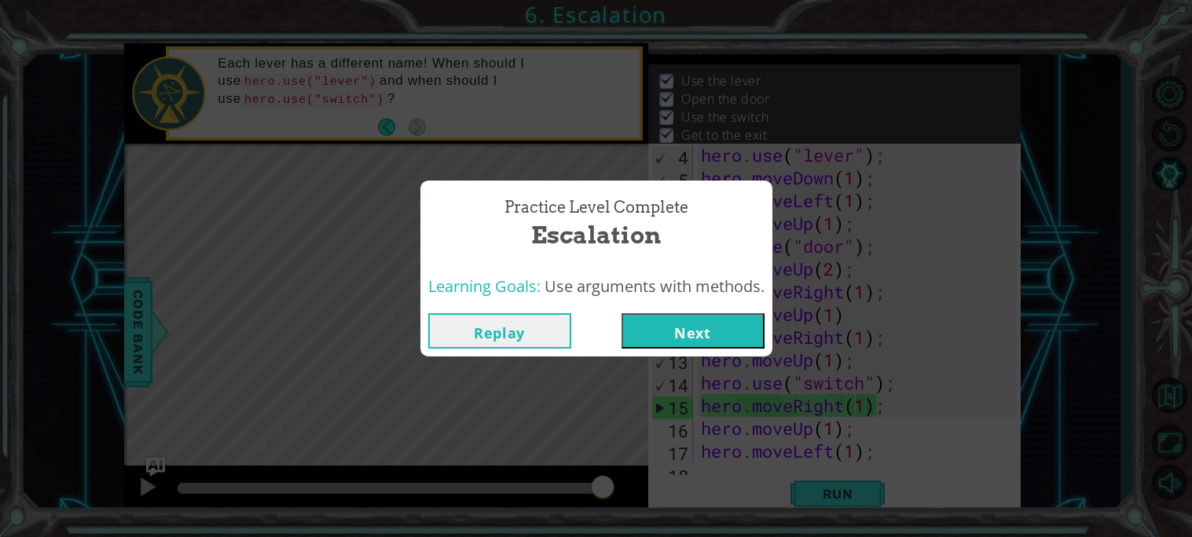
click at [733, 341] on button "Next" at bounding box center [692, 330] width 143 height 35
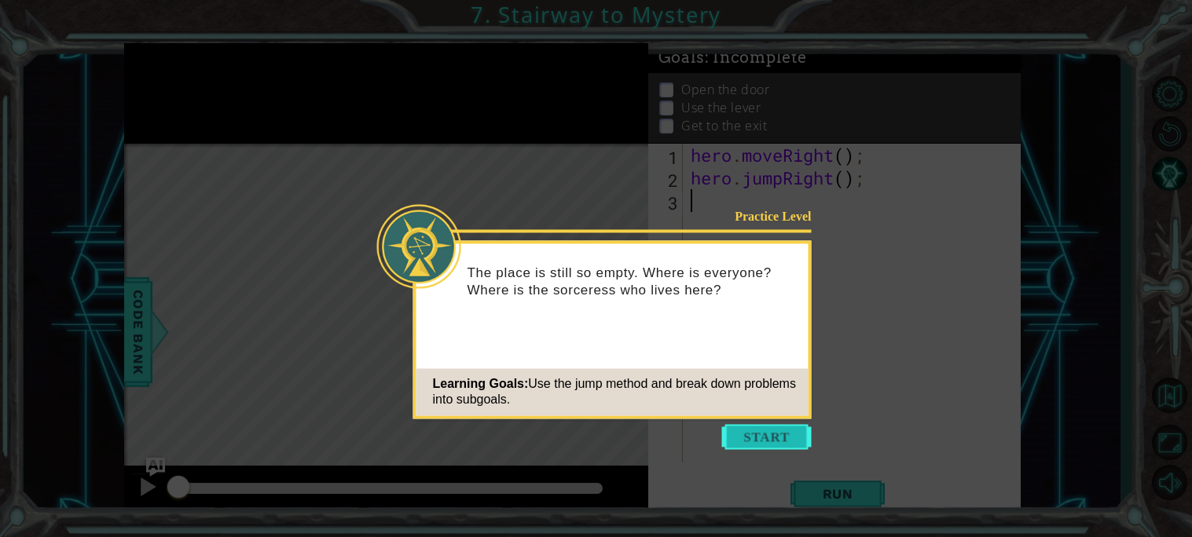
click at [764, 431] on button "Start" at bounding box center [767, 436] width 90 height 25
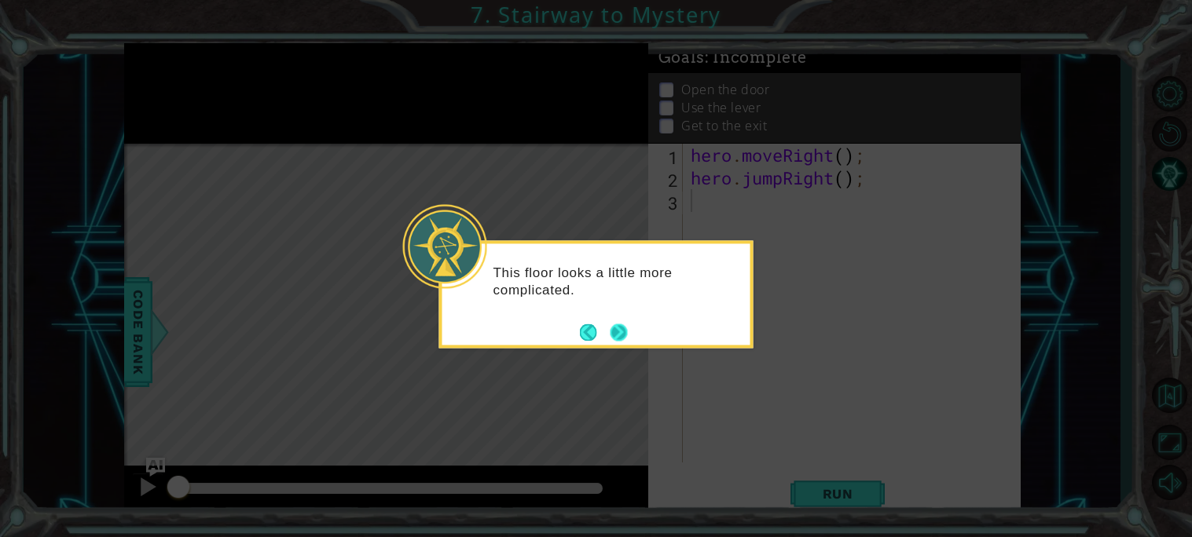
click at [617, 326] on button "Next" at bounding box center [618, 332] width 17 height 17
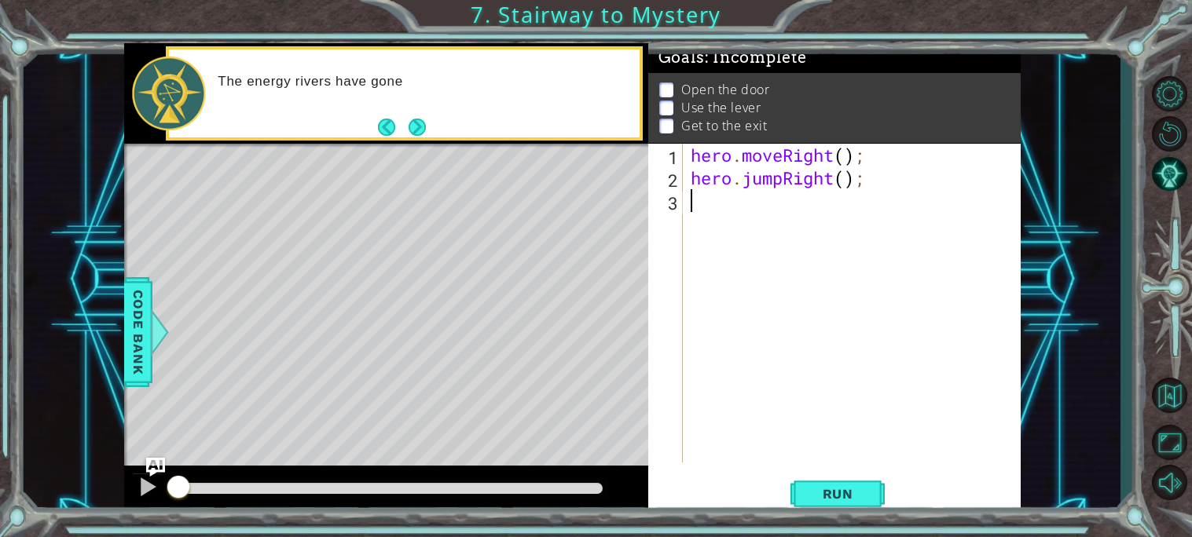
click at [711, 336] on div "hero . moveRight ( ) ; hero . jumpRight ( ) ;" at bounding box center [855, 326] width 337 height 365
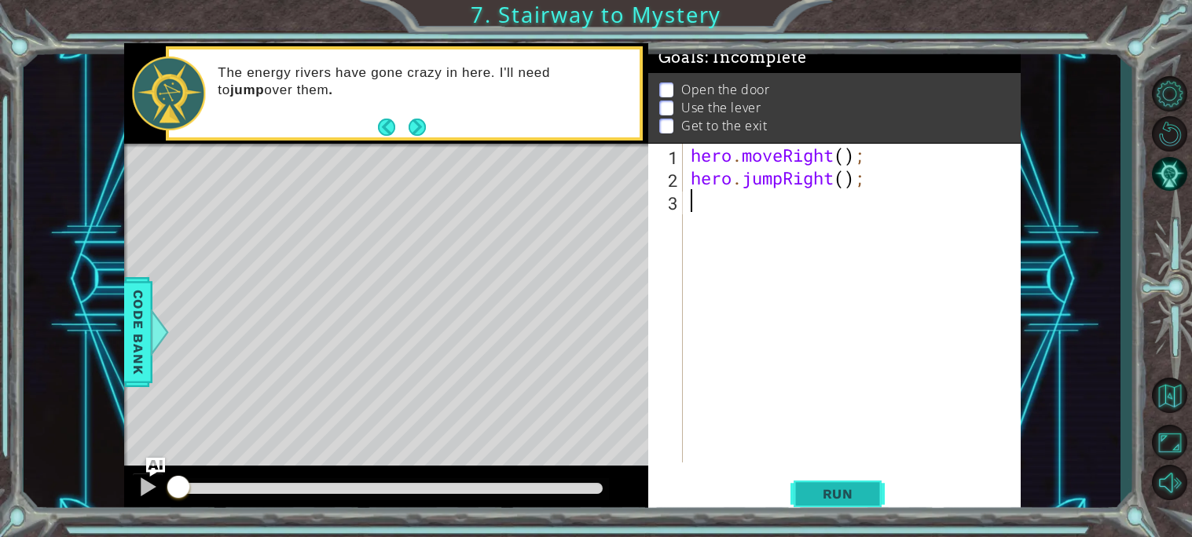
click at [834, 489] on span "Run" at bounding box center [838, 494] width 62 height 16
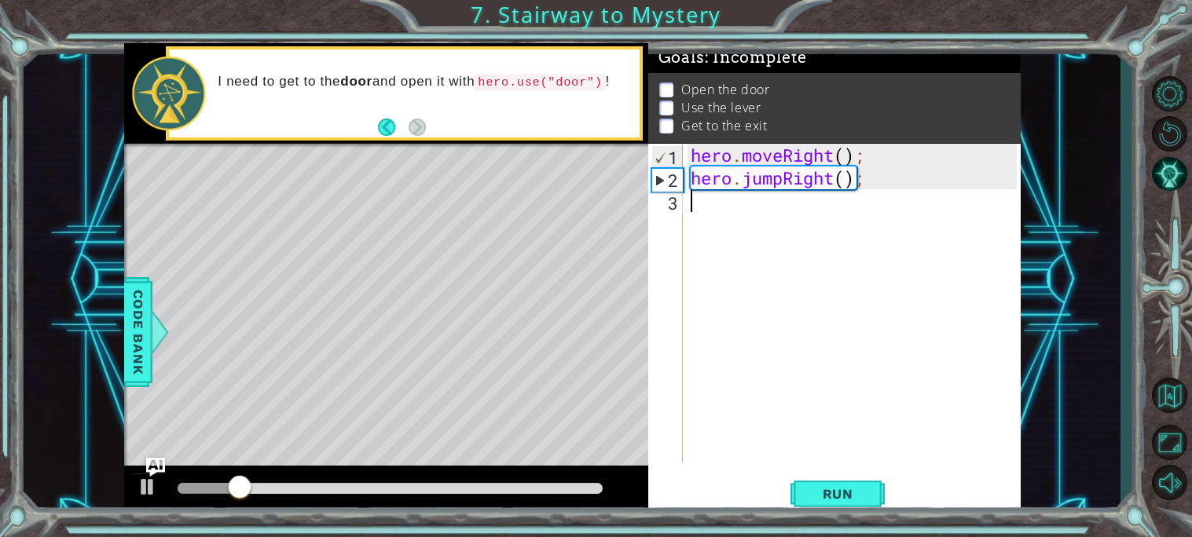
click at [746, 228] on div "hero . moveRight ( ) ; hero . jumpRight ( ) ;" at bounding box center [855, 326] width 337 height 365
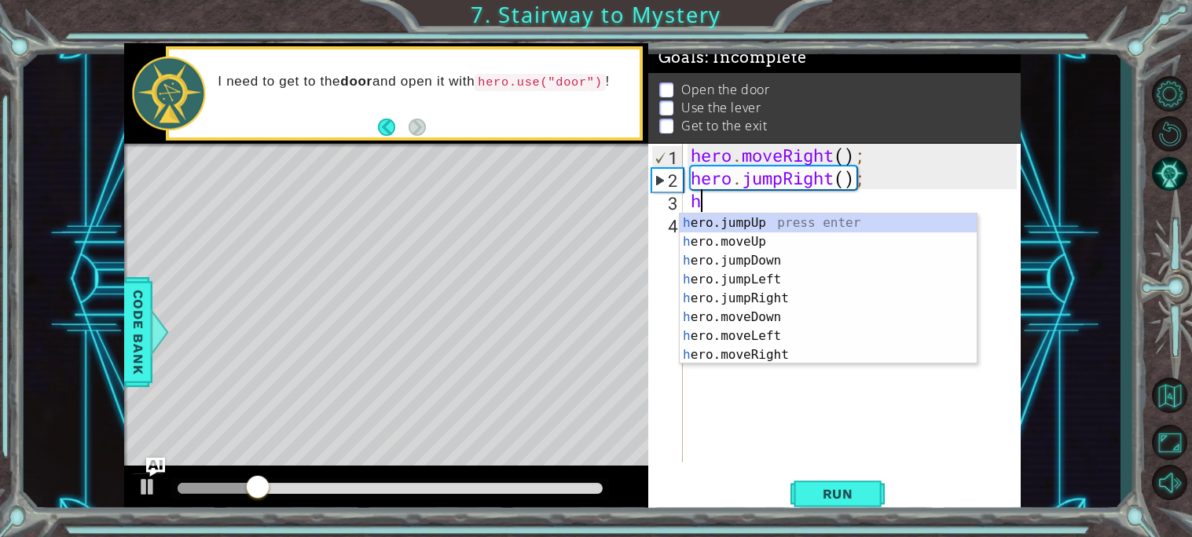
type textarea "hr"
click at [765, 217] on div "h e r o.jumpUp press enter h e r o.moveUp press enter h e r o.jumpDown press en…" at bounding box center [828, 308] width 297 height 189
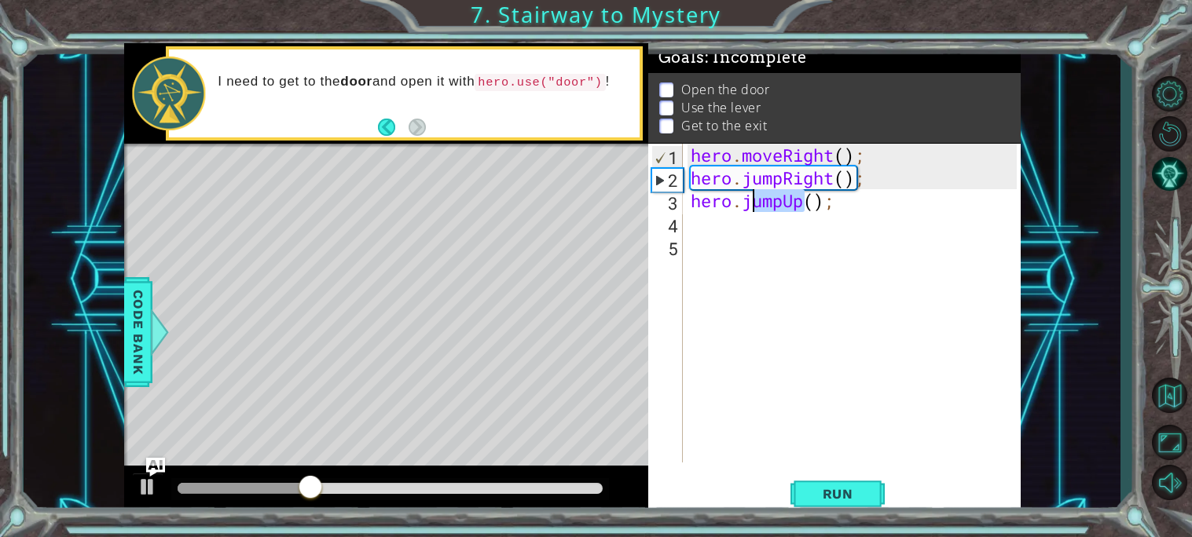
drag, startPoint x: 801, startPoint y: 203, endPoint x: 749, endPoint y: 204, distance: 51.1
click at [749, 204] on div "hero . moveRight ( ) ; hero . jumpRight ( ) ; hero . jumpUp ( ) ;" at bounding box center [855, 326] width 337 height 365
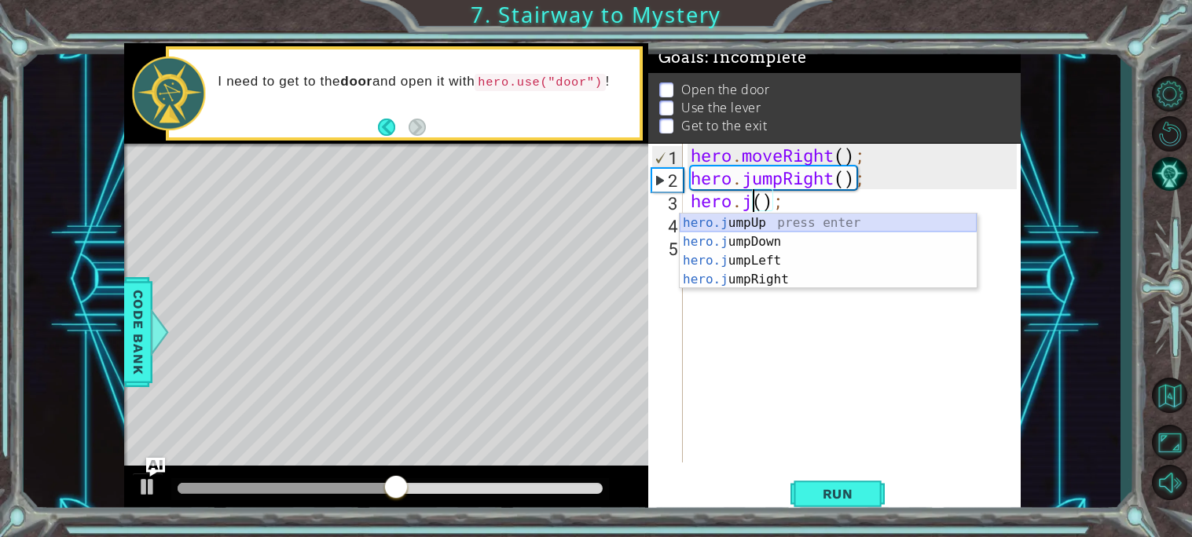
click at [746, 224] on div "hero.j umpUp press enter hero.j umpDown press enter hero.j umpLeft press enter …" at bounding box center [828, 270] width 297 height 113
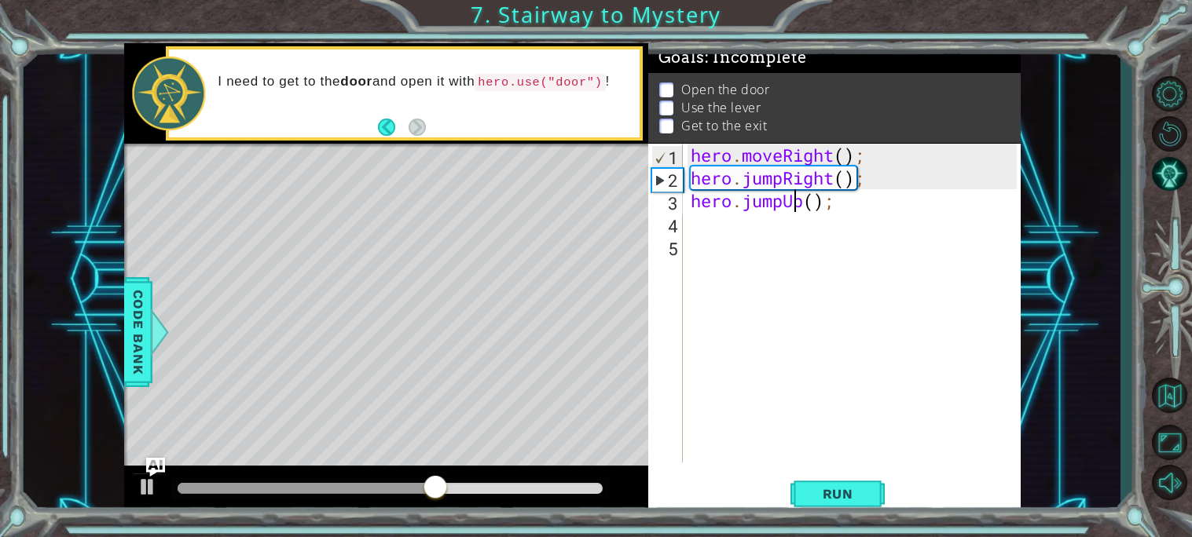
click at [798, 206] on div "hero . moveRight ( ) ; hero . jumpRight ( ) ; hero . jumpUp ( ) ;" at bounding box center [855, 326] width 337 height 365
click at [815, 486] on span "Run" at bounding box center [838, 494] width 62 height 16
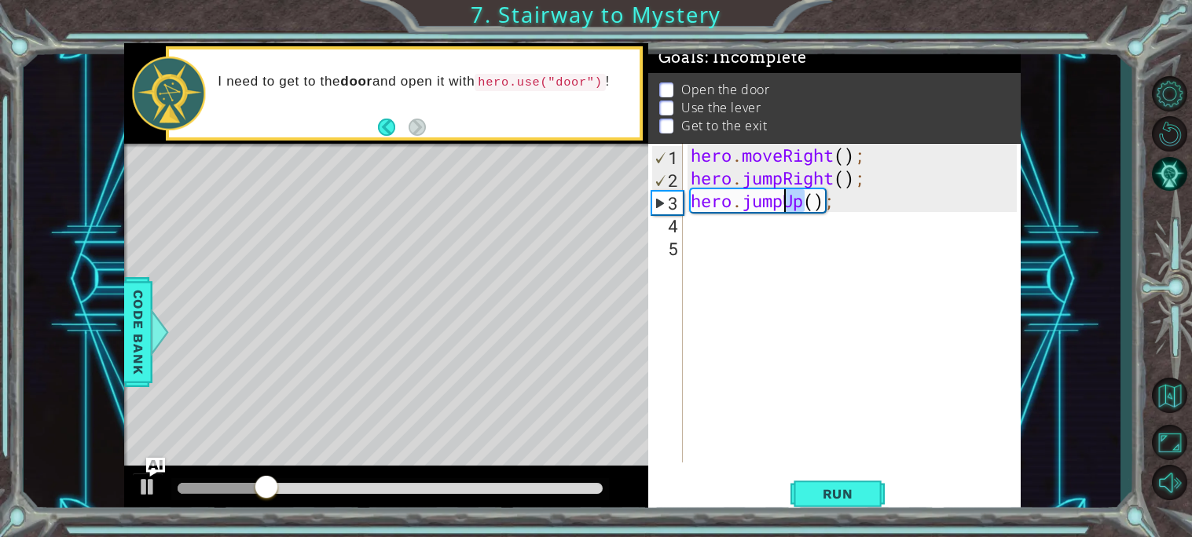
drag, startPoint x: 808, startPoint y: 203, endPoint x: 779, endPoint y: 200, distance: 29.2
click at [779, 200] on div "hero . moveRight ( ) ; hero . jumpRight ( ) ; hero . jumpUp ( ) ;" at bounding box center [855, 326] width 337 height 365
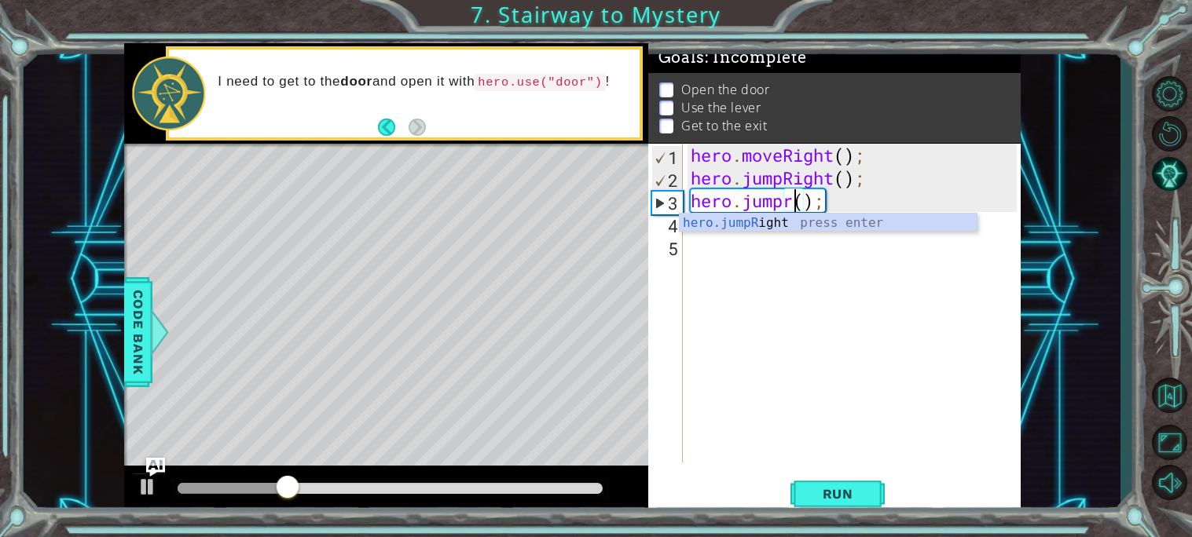
scroll to position [0, 5]
click at [783, 220] on div "hero.jumpR ight press enter" at bounding box center [828, 242] width 297 height 57
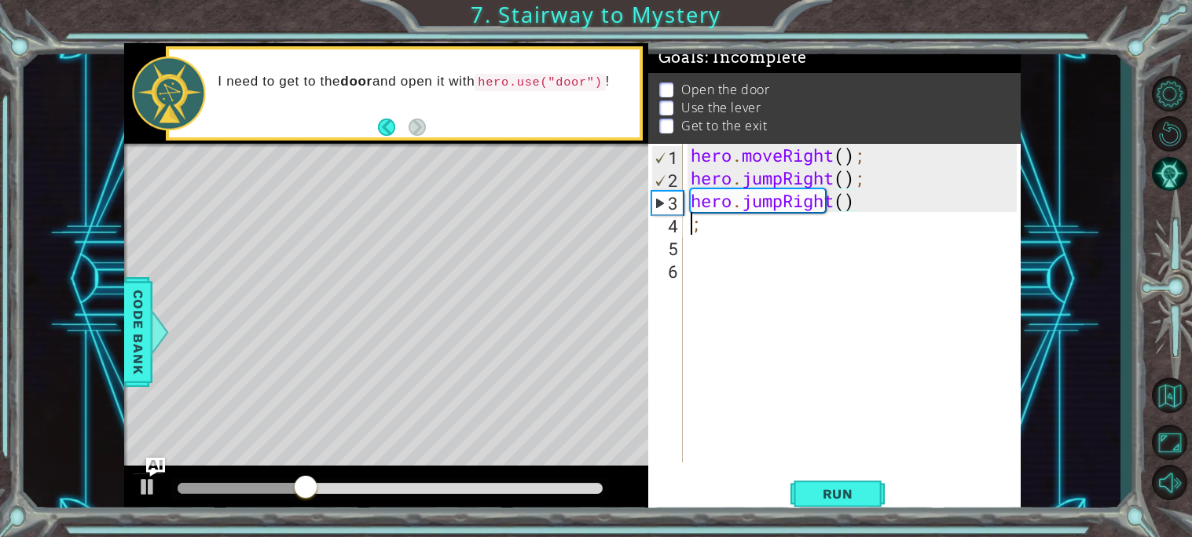
scroll to position [0, 0]
type textarea ";"
click at [836, 498] on span "Run" at bounding box center [838, 494] width 62 height 16
click at [709, 235] on div "hero . moveRight ( ) ; hero . jumpRight ( ) ; hero . jumpRight ( ) ;" at bounding box center [855, 326] width 337 height 365
type textarea ";"
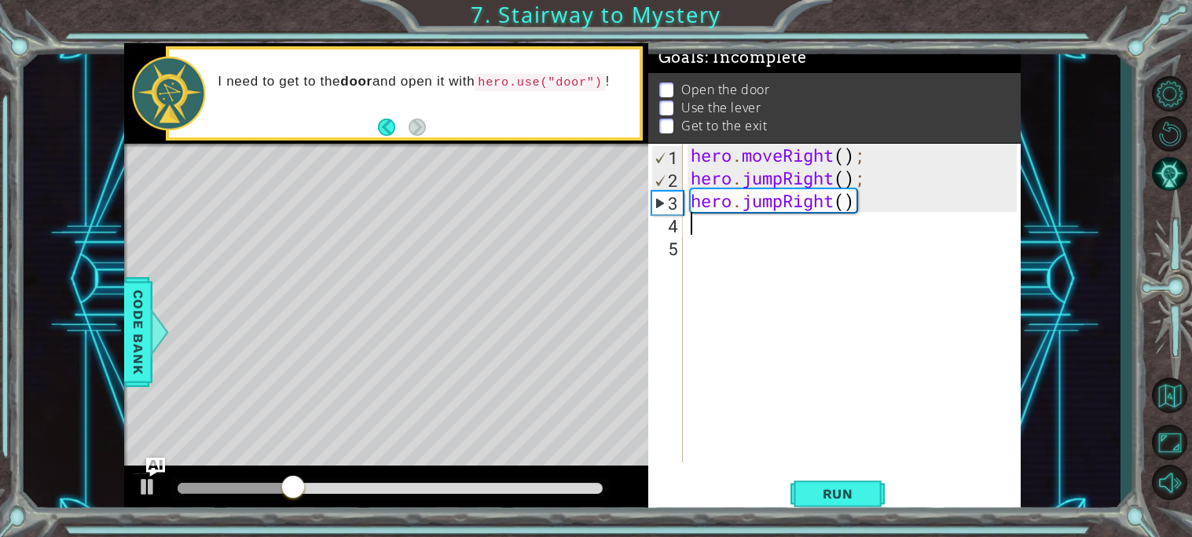
type textarea "h"
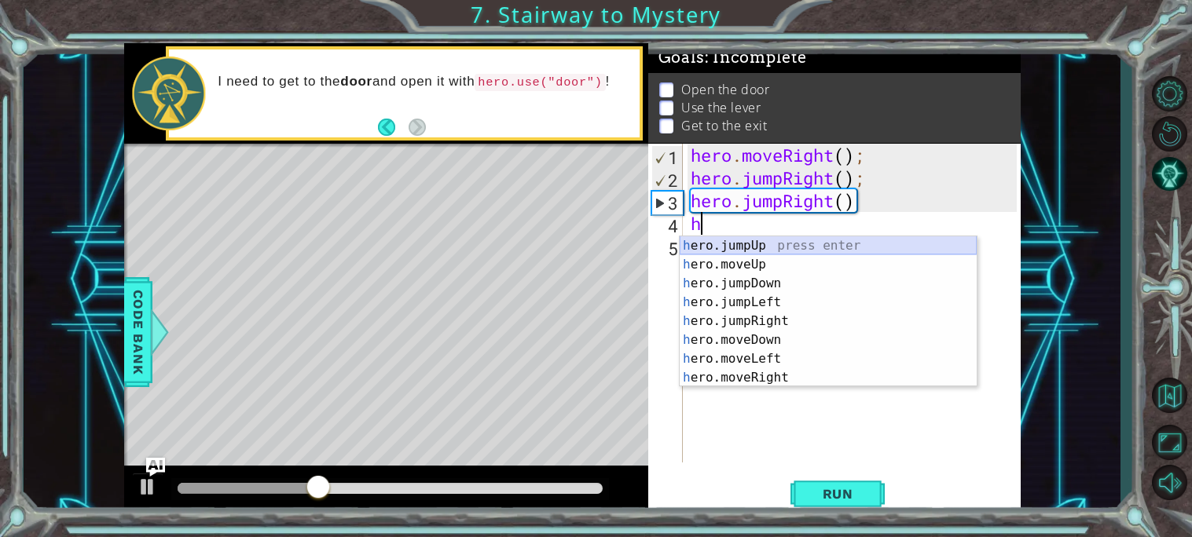
click at [739, 237] on div "h ero.jumpUp press enter h ero.moveUp press enter h ero.jumpDown press enter h …" at bounding box center [828, 330] width 297 height 189
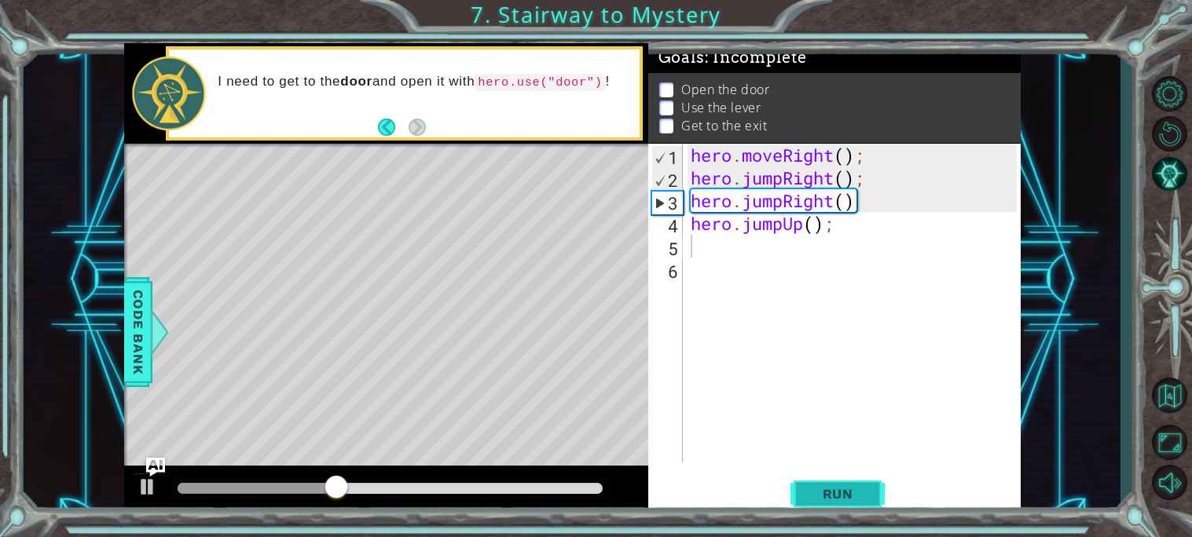
click at [823, 493] on span "Run" at bounding box center [838, 494] width 62 height 16
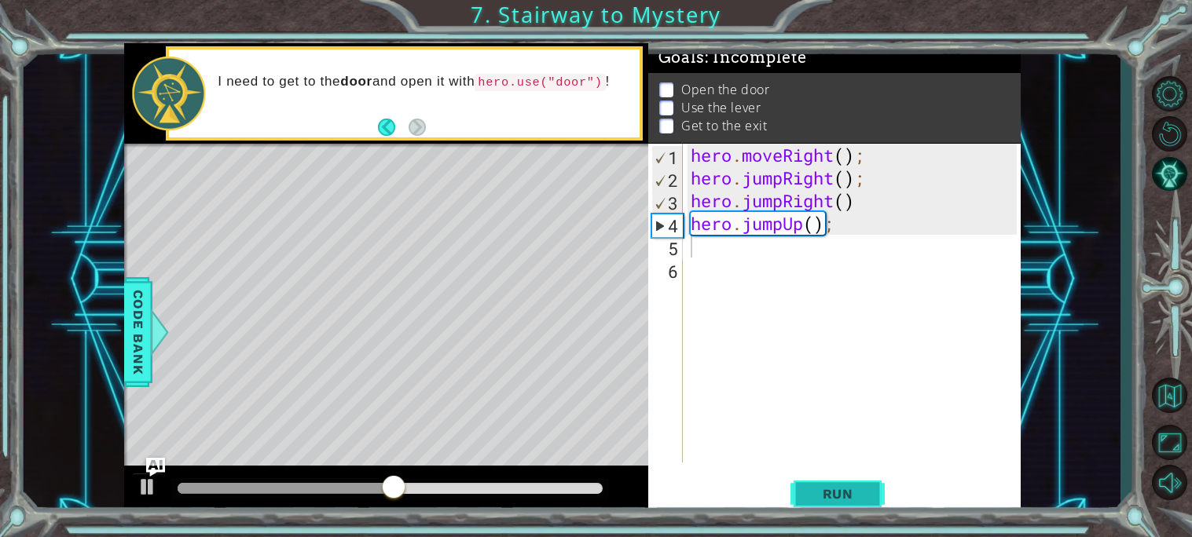
click at [830, 492] on span "Run" at bounding box center [838, 494] width 62 height 16
drag, startPoint x: 801, startPoint y: 233, endPoint x: 771, endPoint y: 233, distance: 29.9
click at [771, 233] on div "hero . moveRight ( ) ; hero . jumpRight ( ) ; hero . jumpRight ( ) hero . jumpU…" at bounding box center [855, 326] width 337 height 365
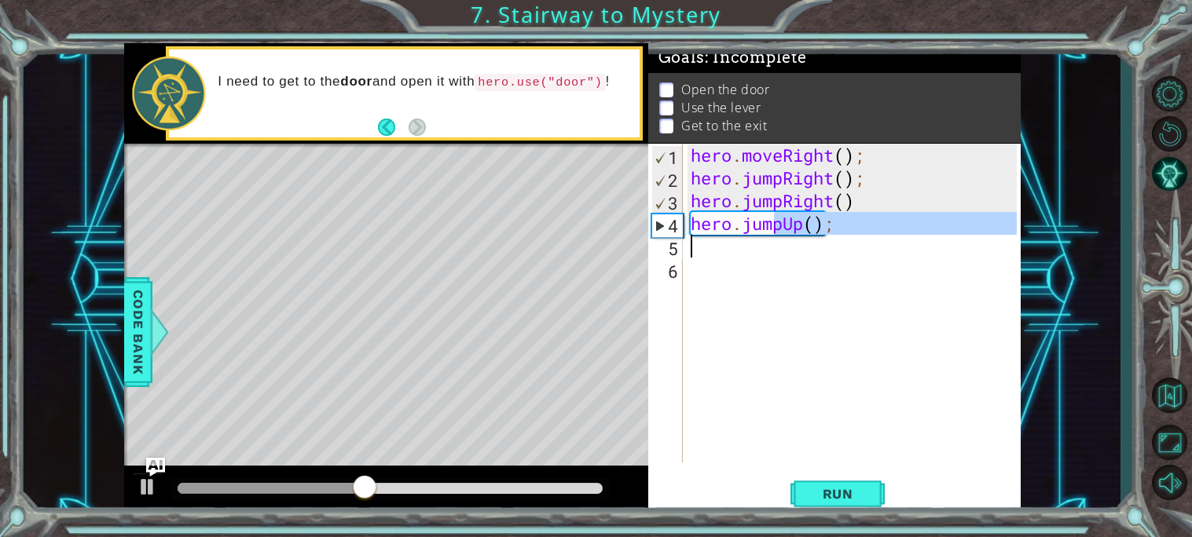
drag, startPoint x: 771, startPoint y: 233, endPoint x: 789, endPoint y: 233, distance: 18.1
click at [789, 233] on div "hero . moveRight ( ) ; hero . jumpRight ( ) ; hero . jumpRight ( ) hero . jumpU…" at bounding box center [855, 326] width 337 height 365
click at [786, 234] on div "hero . moveRight ( ) ; hero . jumpRight ( ) ; hero . jumpRight ( ) hero . jumpU…" at bounding box center [851, 303] width 329 height 319
drag, startPoint x: 785, startPoint y: 229, endPoint x: 804, endPoint y: 228, distance: 18.9
click at [804, 228] on div "hero . moveRight ( ) ; hero . jumpRight ( ) ; hero . jumpRight ( ) hero . jumpU…" at bounding box center [855, 326] width 337 height 365
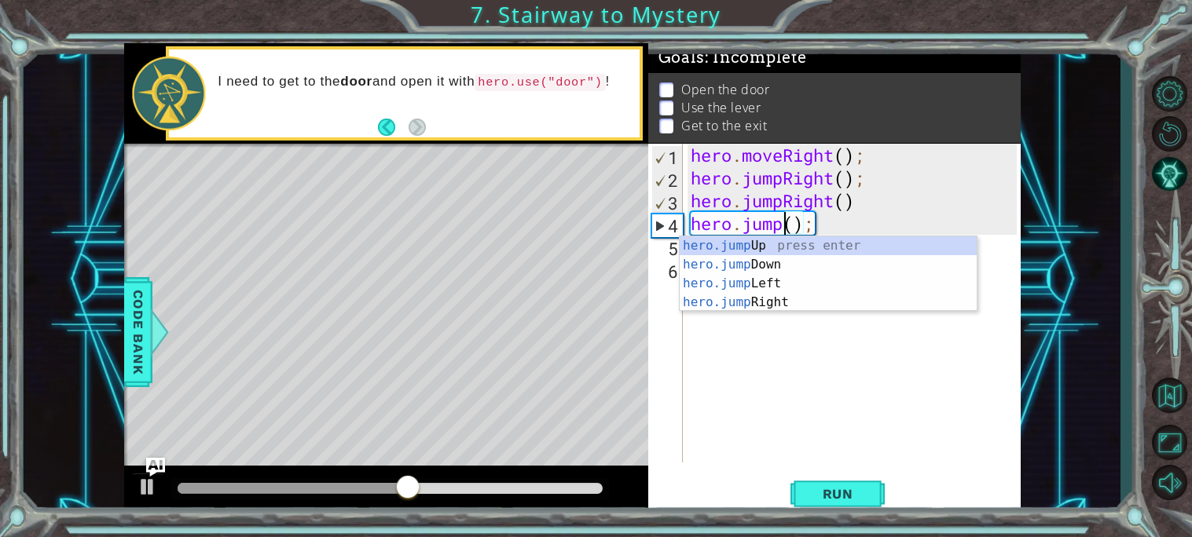
scroll to position [0, 5]
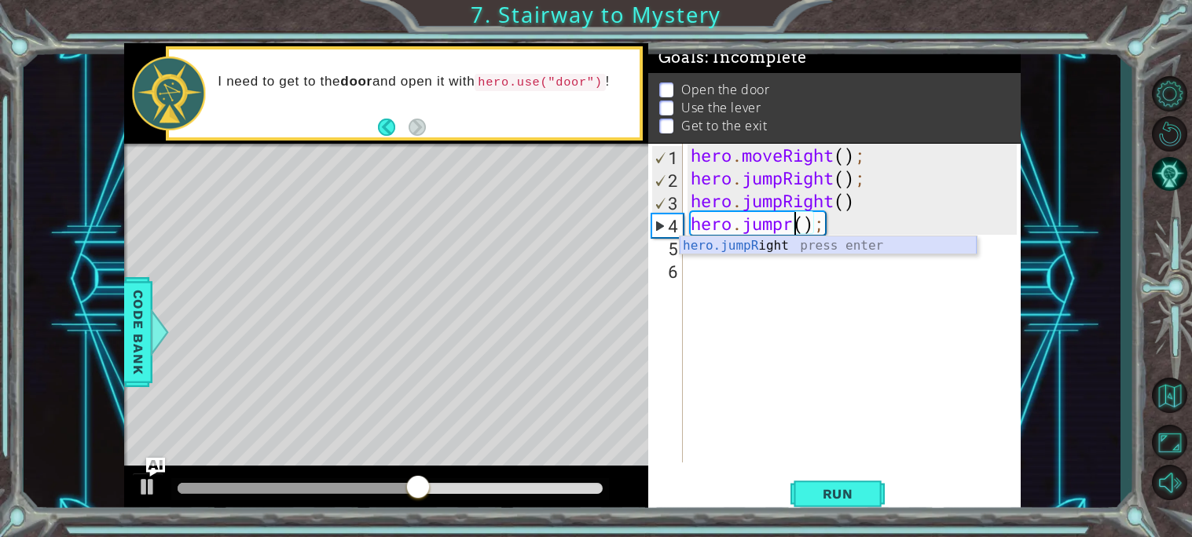
click at [812, 240] on div "hero.jumpR ight press enter" at bounding box center [828, 264] width 297 height 57
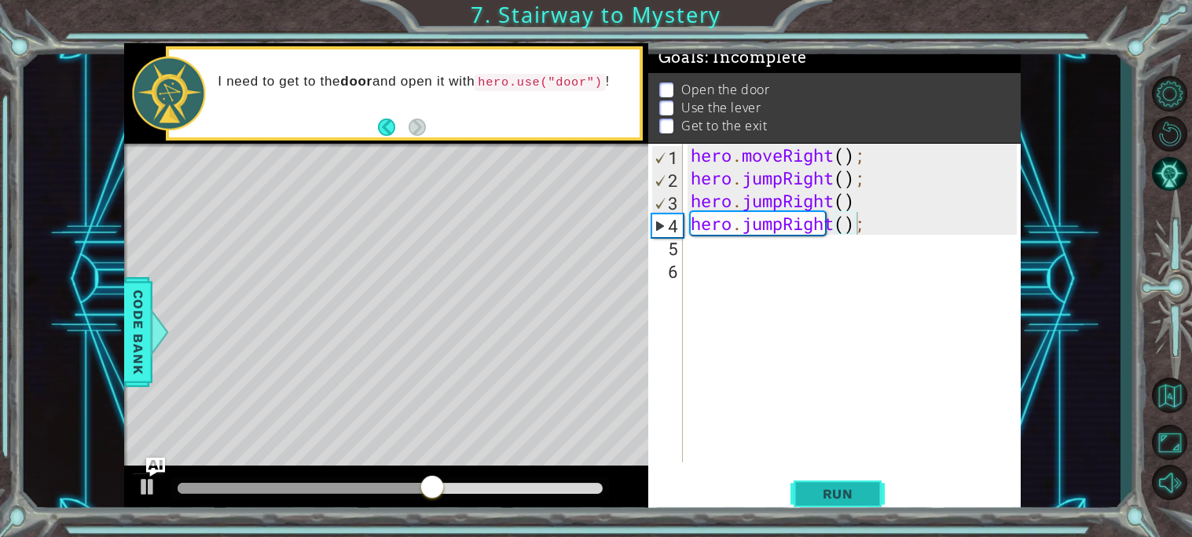
click at [866, 487] on span "Run" at bounding box center [838, 494] width 62 height 16
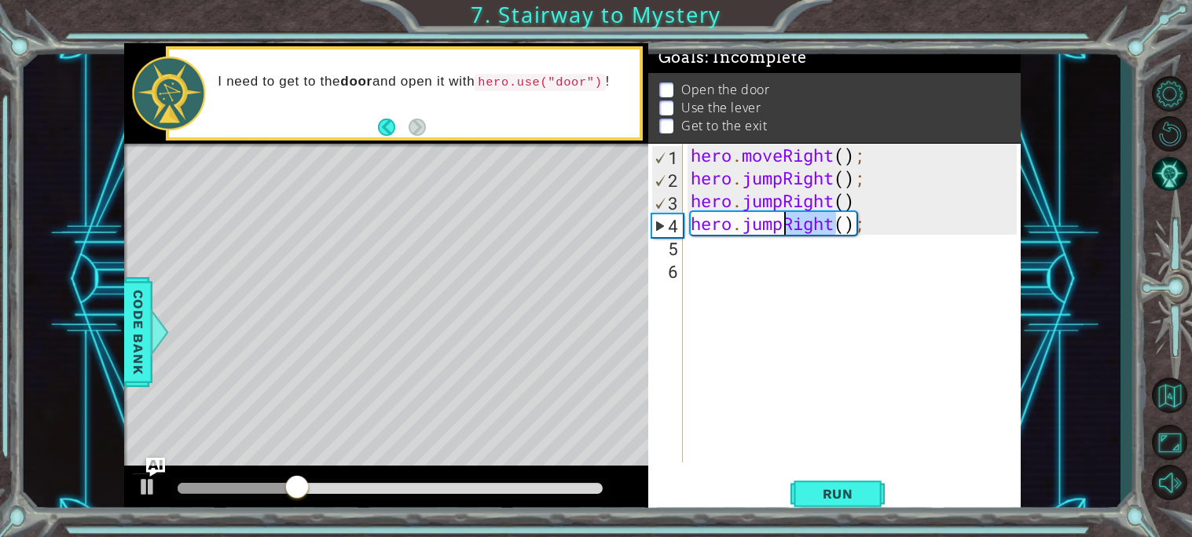
drag, startPoint x: 839, startPoint y: 222, endPoint x: 785, endPoint y: 220, distance: 54.2
click at [785, 220] on div "hero . moveRight ( ) ; hero . jumpRight ( ) ; hero . jumpRight ( ) hero . jumpR…" at bounding box center [855, 326] width 337 height 365
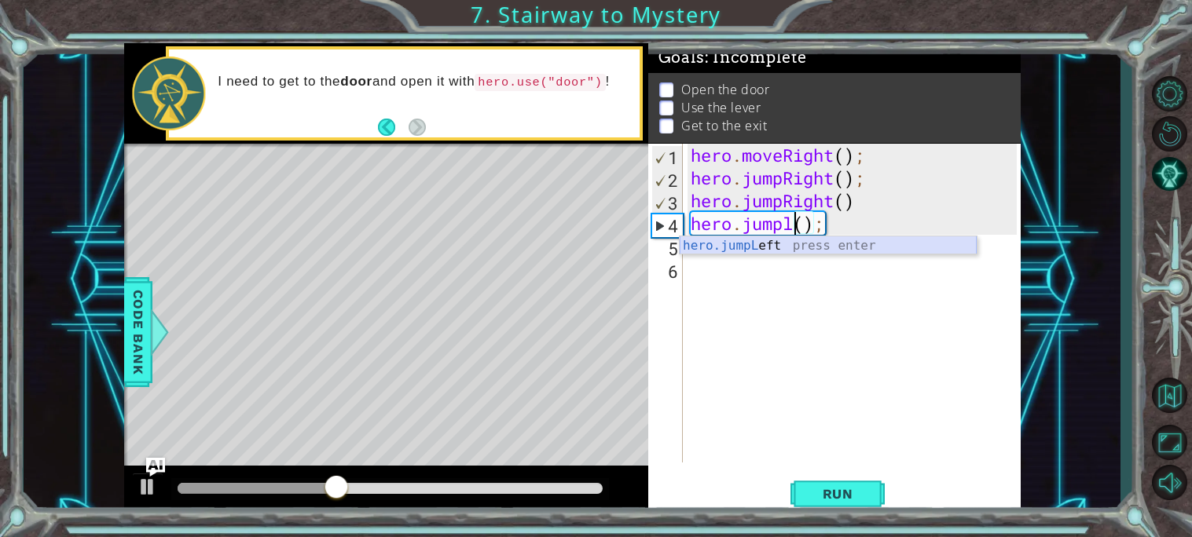
click at [798, 244] on div "hero.jumpL eft press enter" at bounding box center [828, 264] width 297 height 57
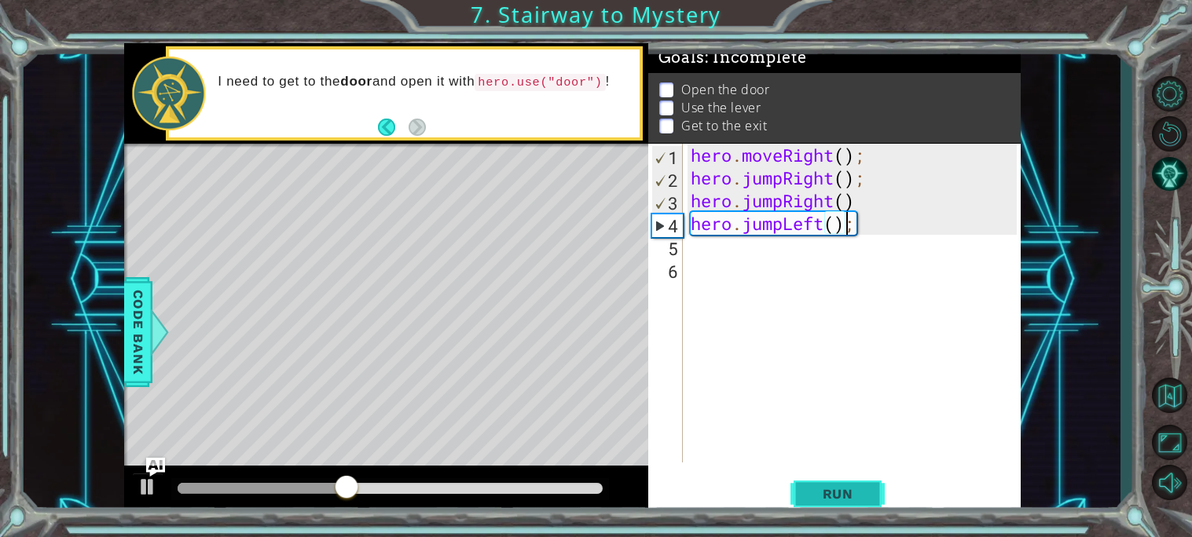
type textarea "hero.jumpLeft();"
click at [848, 491] on span "Run" at bounding box center [838, 494] width 62 height 16
click at [775, 261] on div "hero . moveRight ( ) ; hero . jumpRight ( ) ; hero . jumpRight ( ) hero . jumpL…" at bounding box center [855, 326] width 337 height 365
click at [762, 249] on div "hero . moveRight ( ) ; hero . jumpRight ( ) ; hero . jumpRight ( ) hero . jumpL…" at bounding box center [855, 326] width 337 height 365
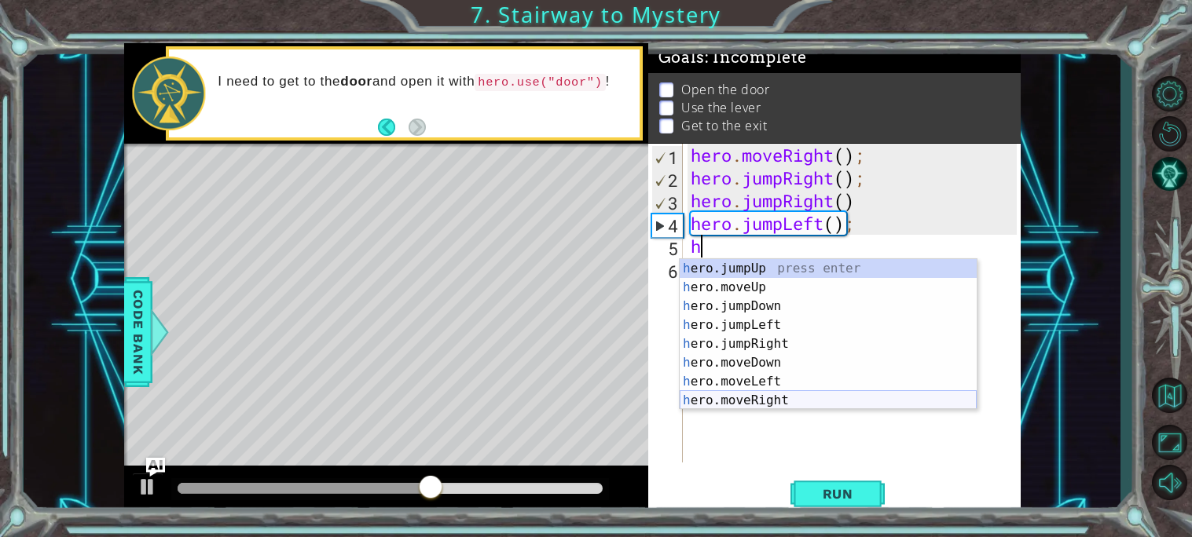
click at [751, 398] on div "h ero.jumpUp press enter h ero.moveUp press enter h ero.jumpDown press enter h …" at bounding box center [828, 353] width 297 height 189
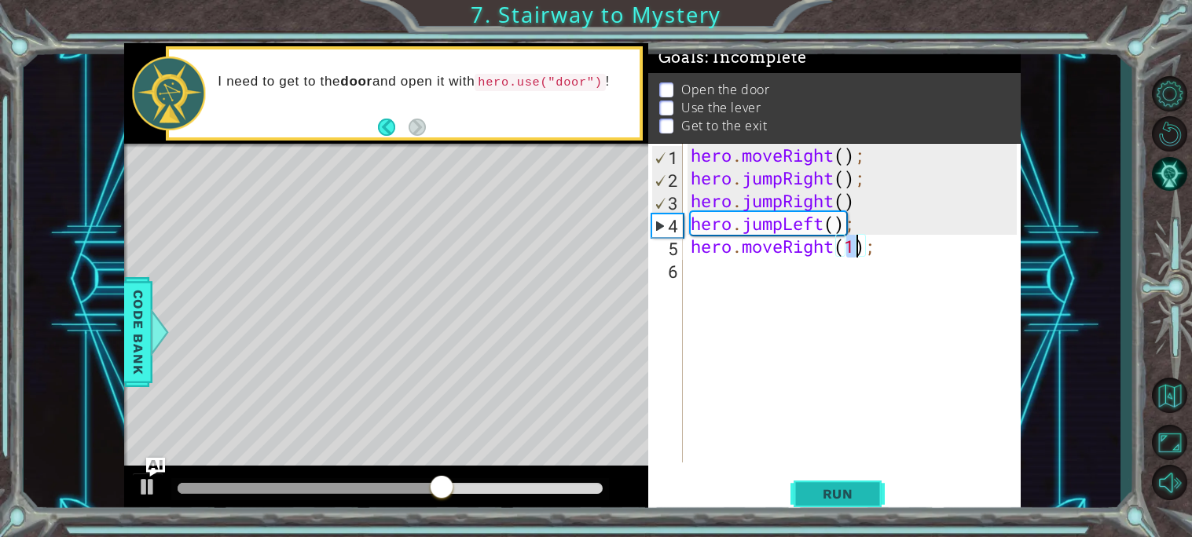
type textarea "hero.moveRight(1);"
click at [802, 483] on button "Run" at bounding box center [837, 493] width 94 height 37
